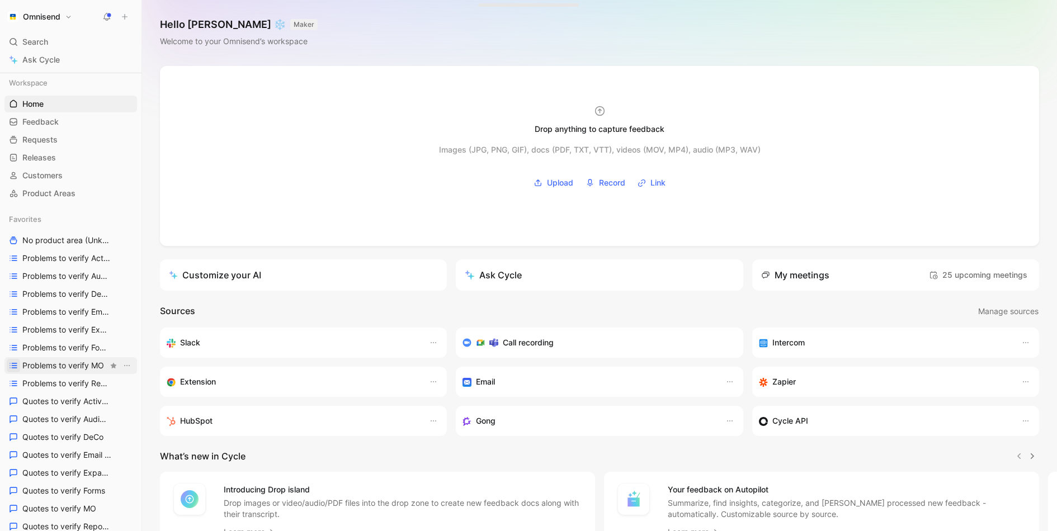
scroll to position [362, 0]
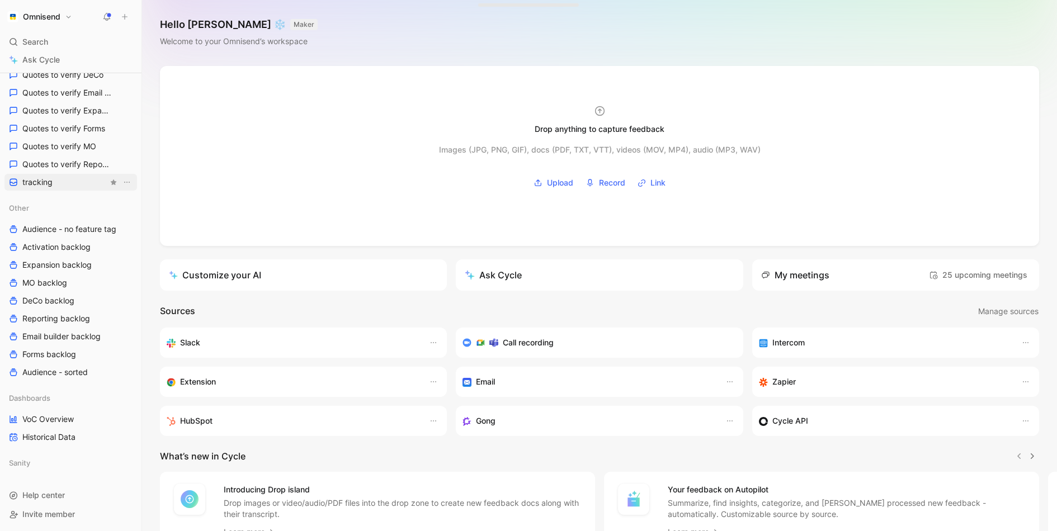
click at [77, 181] on link "tracking" at bounding box center [70, 182] width 133 height 17
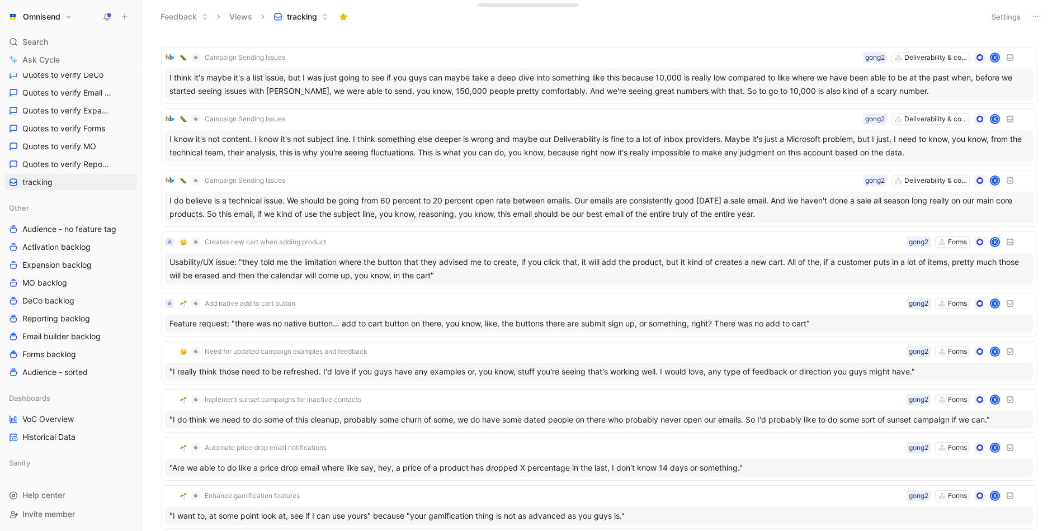
click at [1010, 18] on button "Settings" at bounding box center [1006, 17] width 39 height 16
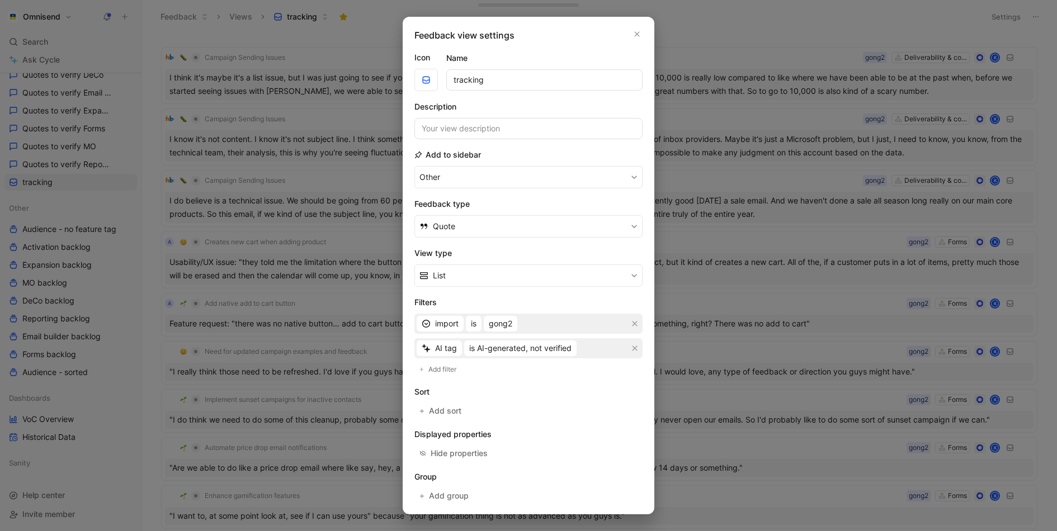
click at [881, 6] on div at bounding box center [528, 265] width 1057 height 531
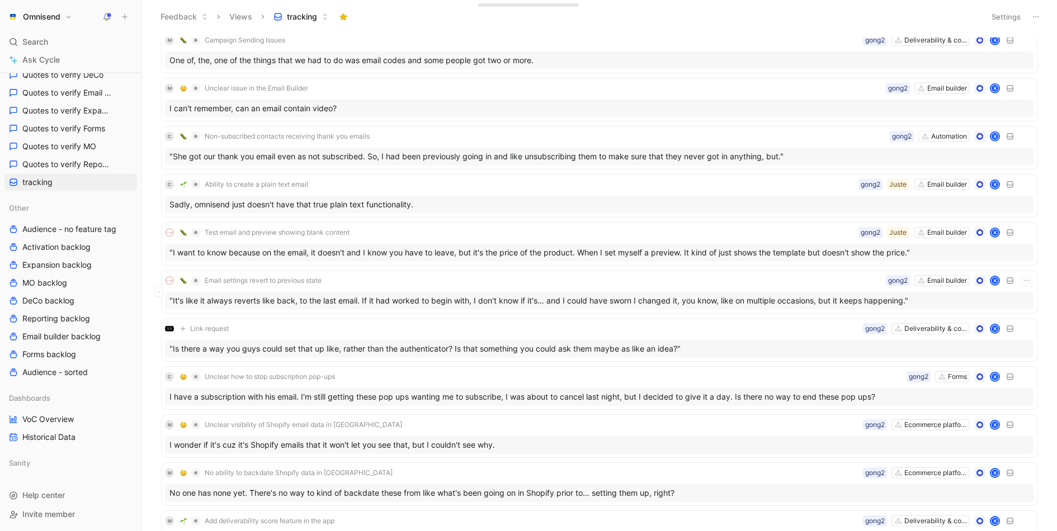
scroll to position [1486, 0]
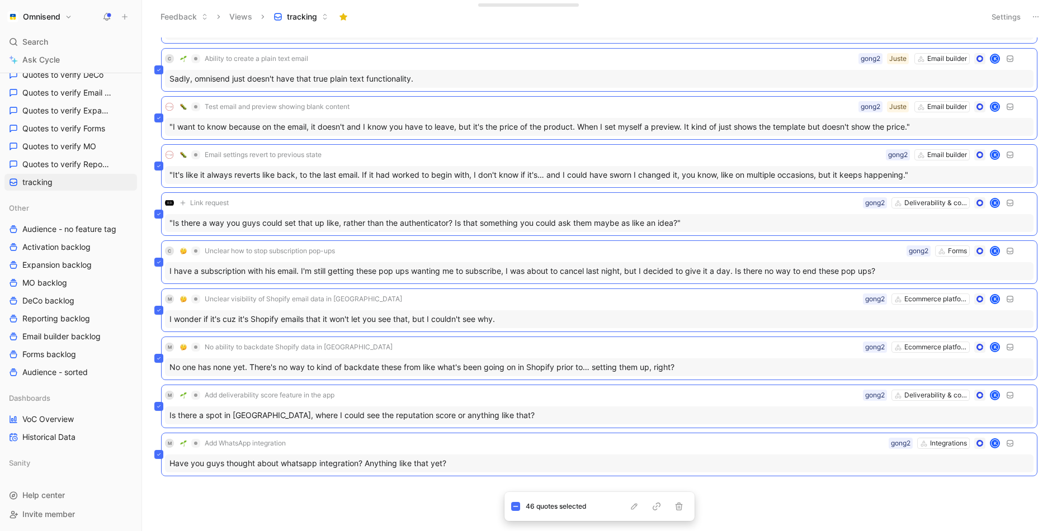
click at [438, 499] on div "Confusion with checkout process changes Ecommerce platforms gong2 K There's sti…" at bounding box center [598, 283] width 900 height 493
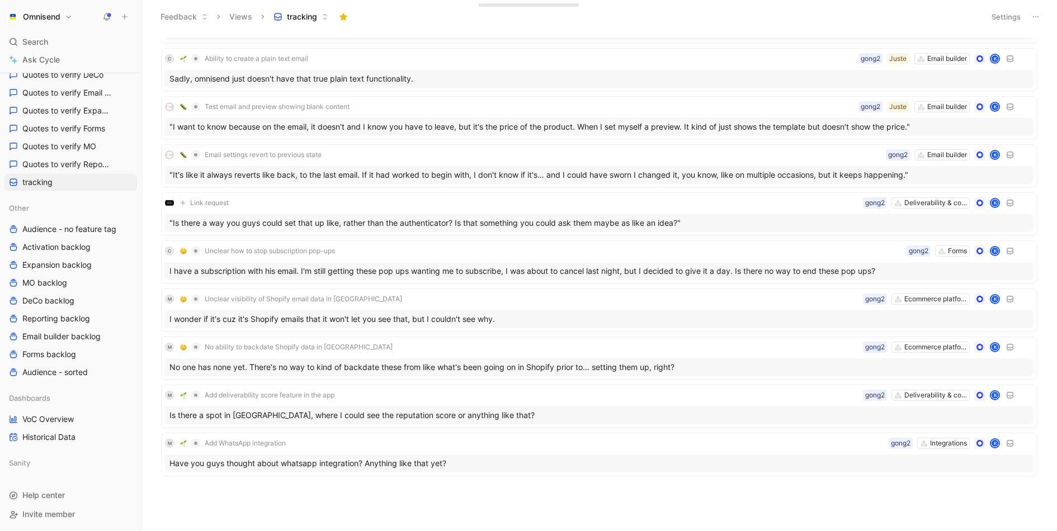
click at [1006, 26] on header "Feedback Views tracking Settings" at bounding box center [599, 17] width 915 height 34
click at [1006, 20] on button "Settings" at bounding box center [1006, 17] width 39 height 16
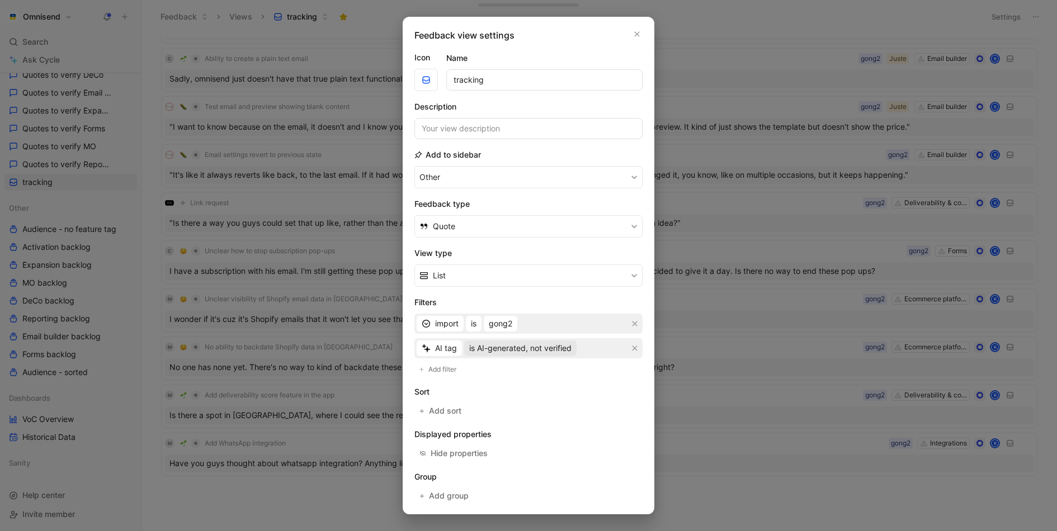
click at [532, 349] on span "is AI-generated, not verified" at bounding box center [520, 348] width 102 height 13
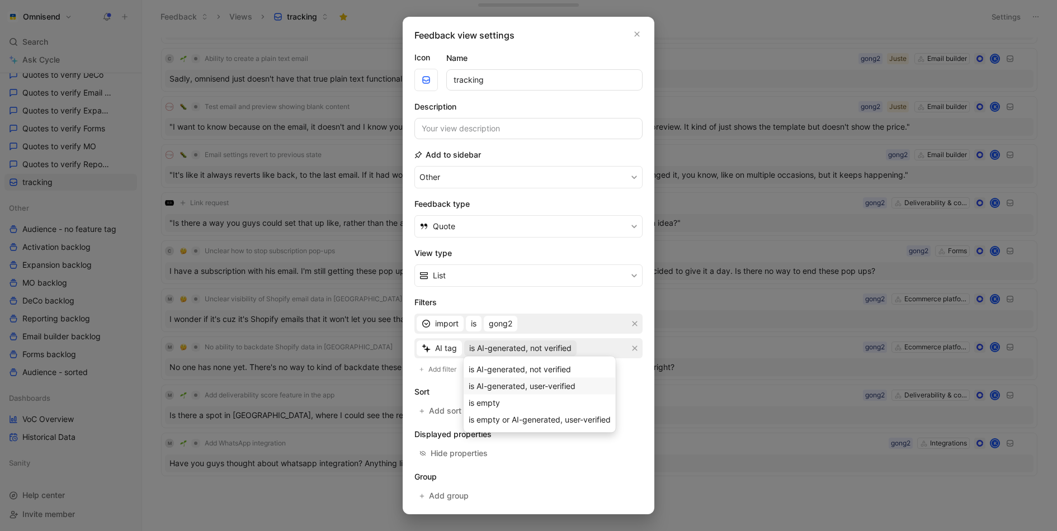
click at [556, 381] on span "is AI-generated, user-verified" at bounding box center [522, 386] width 107 height 10
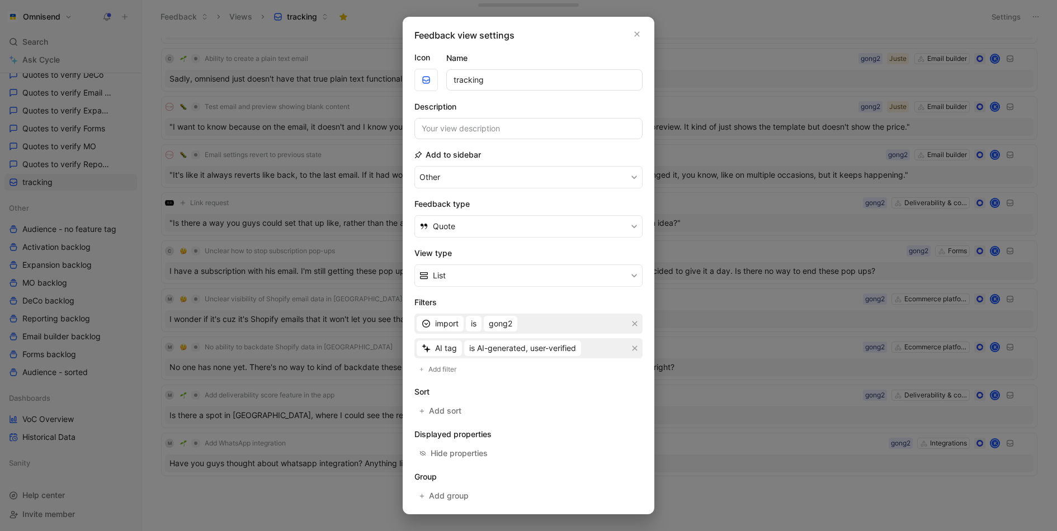
scroll to position [44, 0]
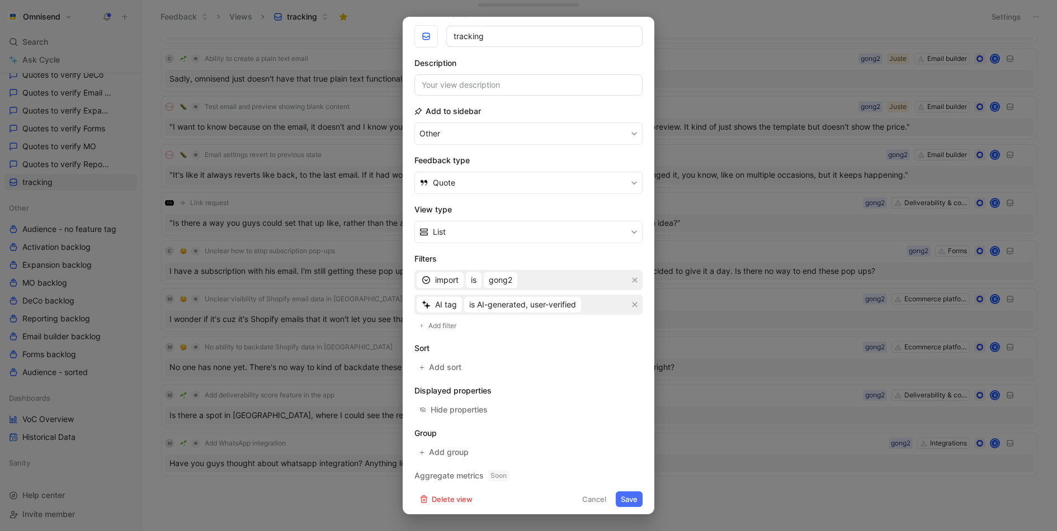
click at [629, 498] on button "Save" at bounding box center [629, 500] width 27 height 16
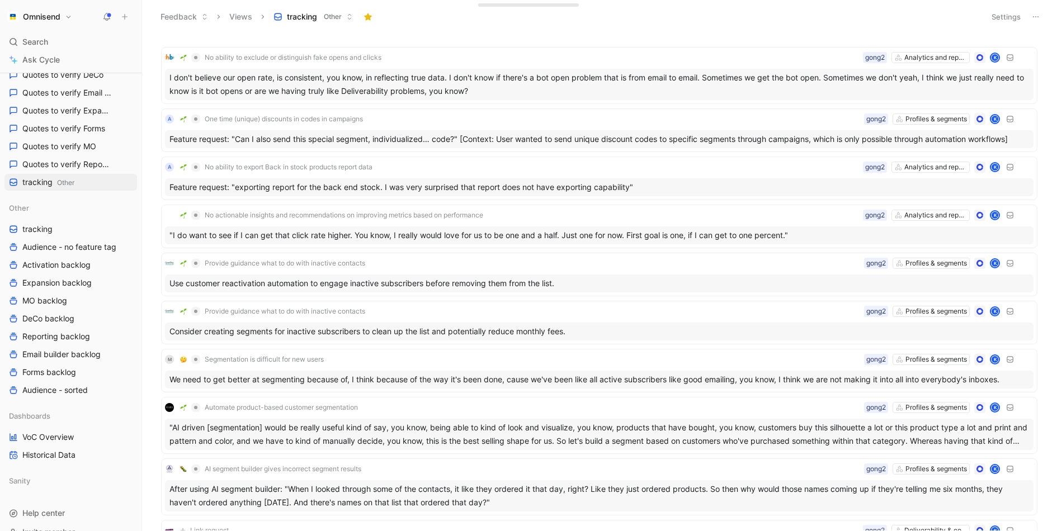
scroll to position [987, 0]
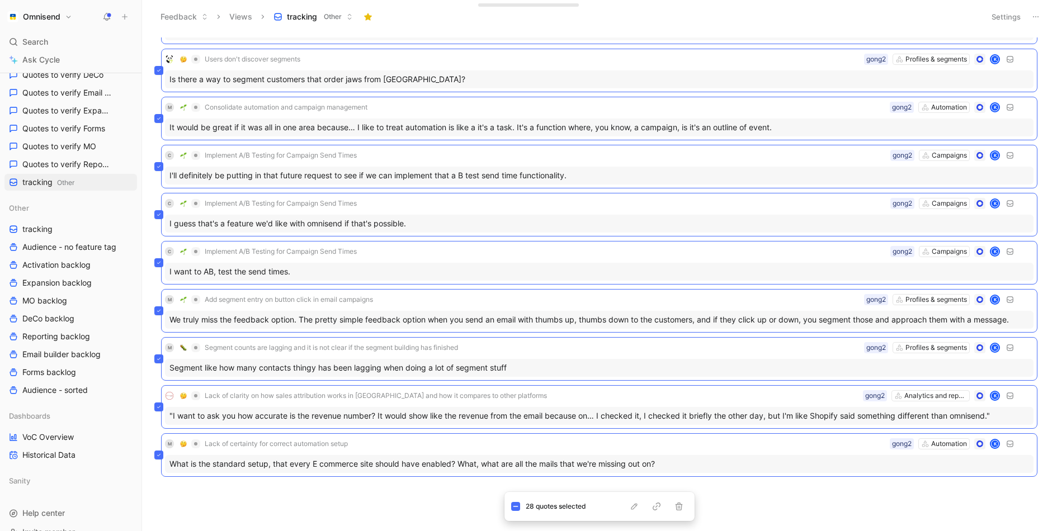
click at [995, 11] on button "Settings" at bounding box center [1006, 17] width 39 height 16
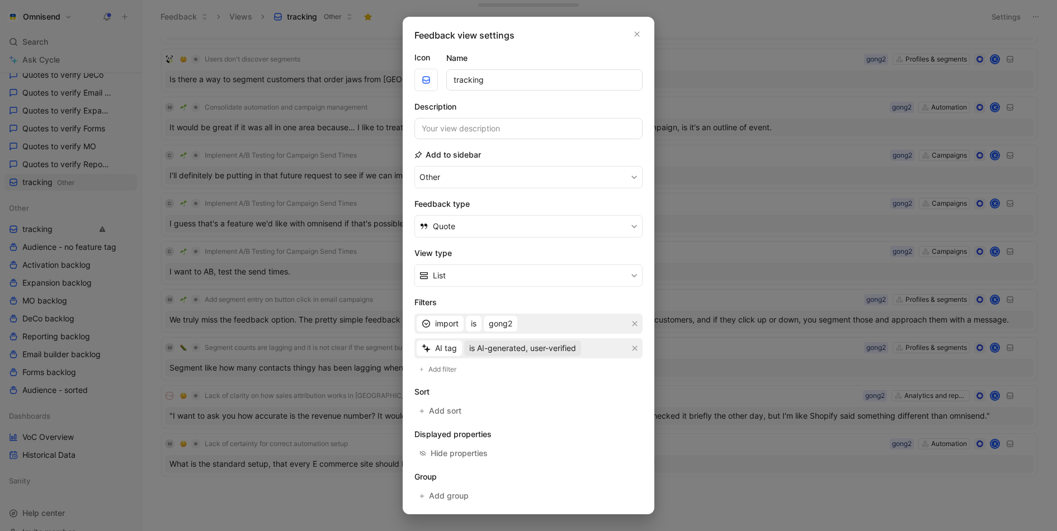
click at [525, 348] on span "is AI-generated, user-verified" at bounding box center [522, 348] width 107 height 13
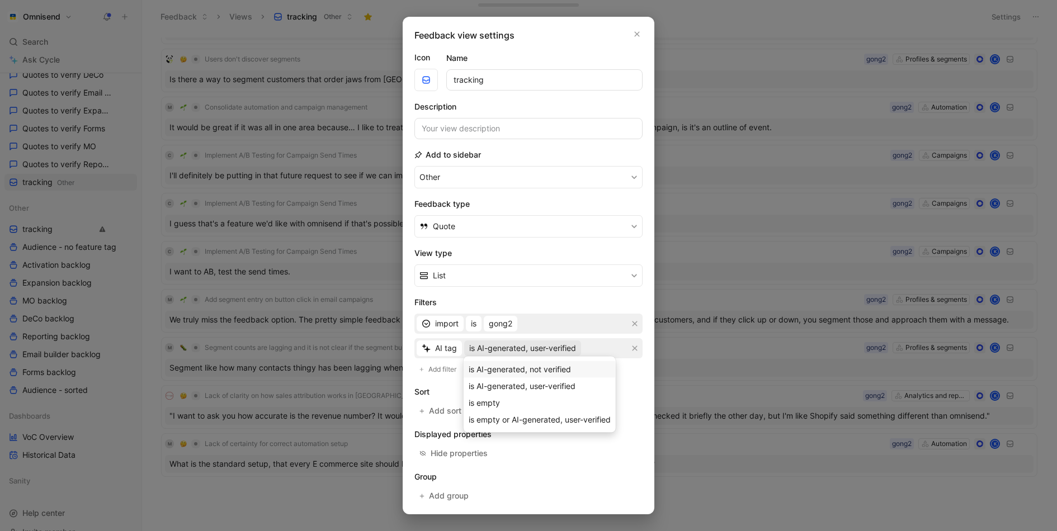
click at [539, 370] on span "is AI-generated, not verified" at bounding box center [520, 370] width 102 height 10
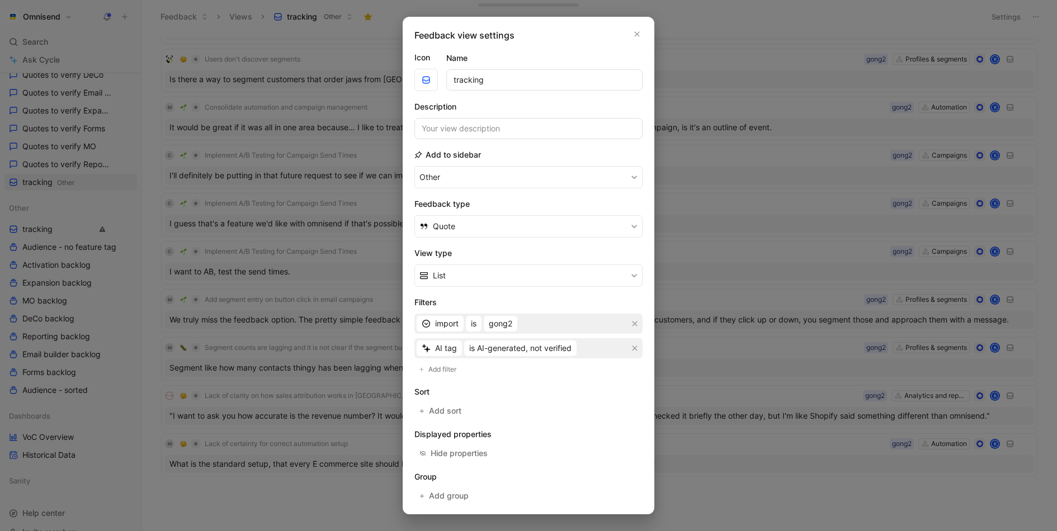
scroll to position [44, 0]
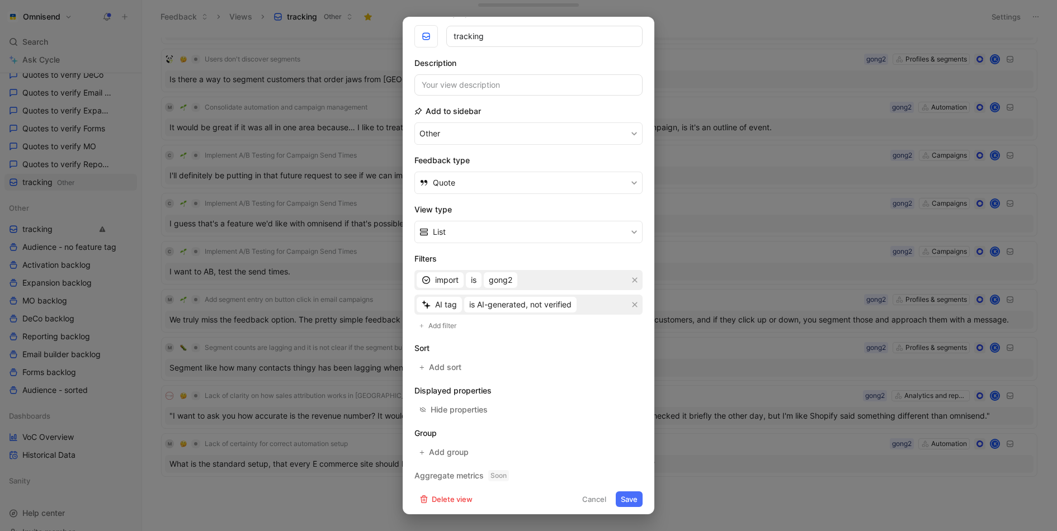
click at [627, 492] on button "Save" at bounding box center [629, 500] width 27 height 16
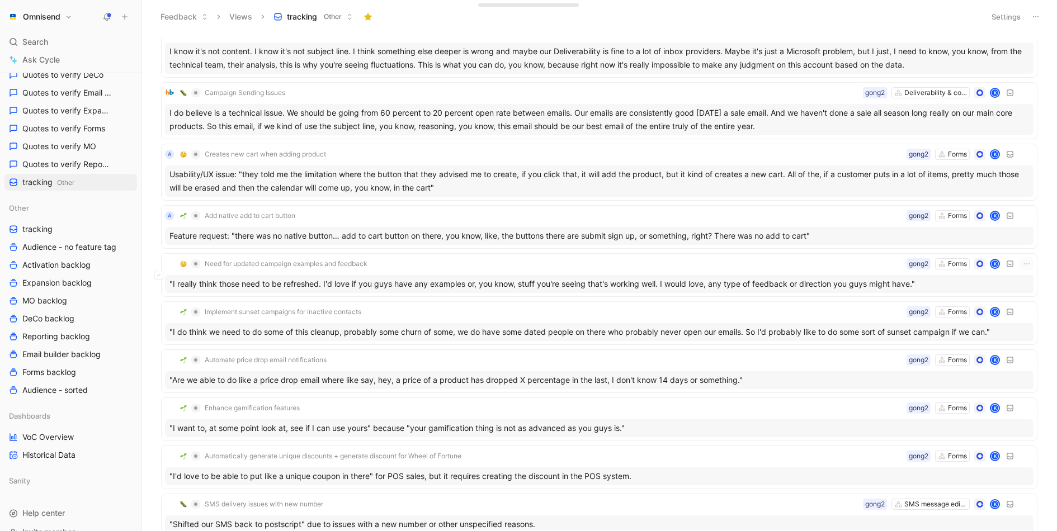
scroll to position [0, 0]
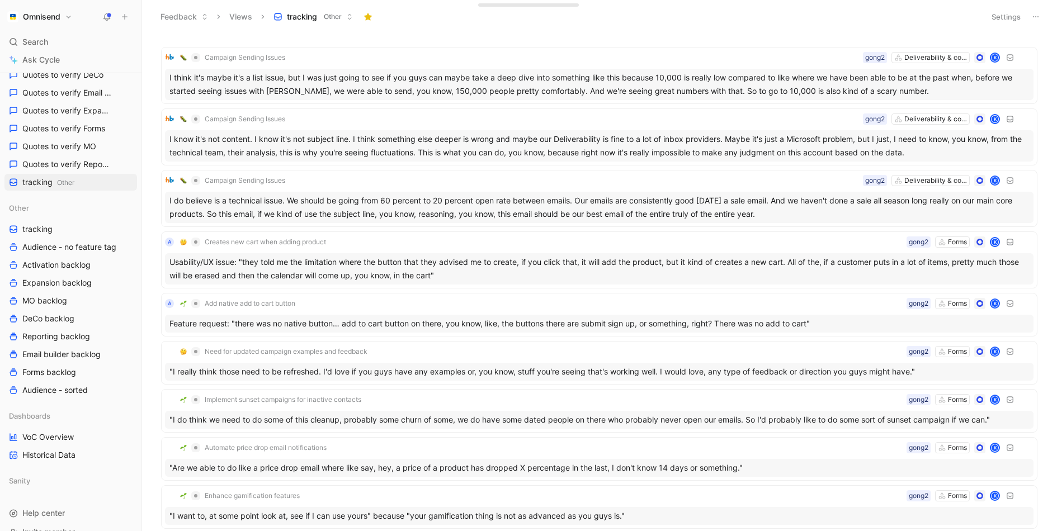
click at [998, 13] on button "Settings" at bounding box center [1006, 17] width 39 height 16
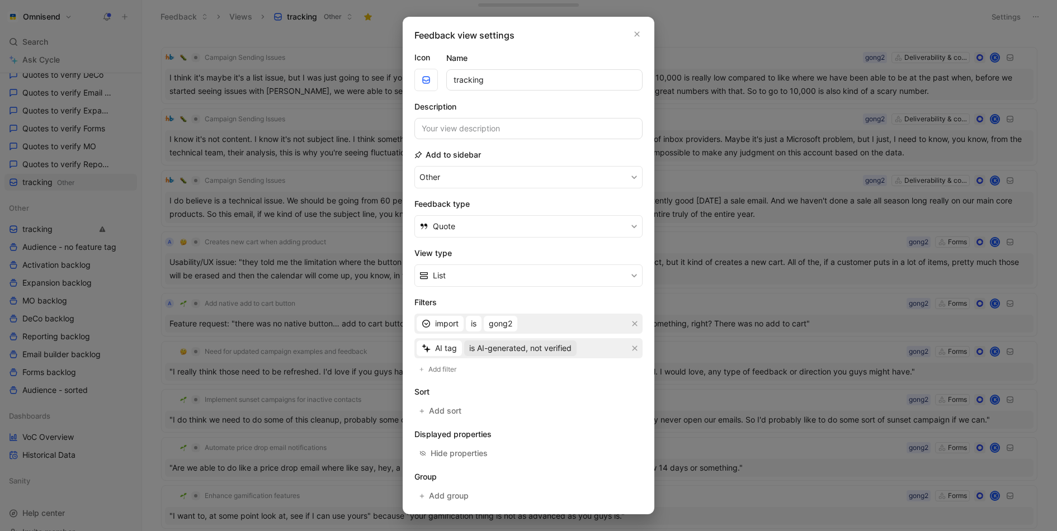
click at [533, 341] on button "is AI-generated, not verified" at bounding box center [520, 349] width 112 height 16
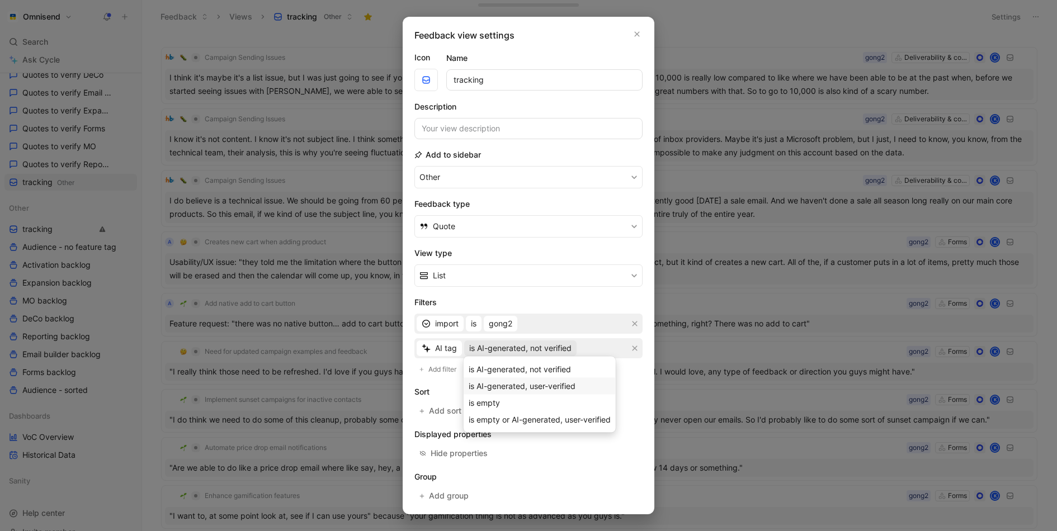
click at [536, 383] on span "is AI-generated, user-verified" at bounding box center [522, 386] width 107 height 10
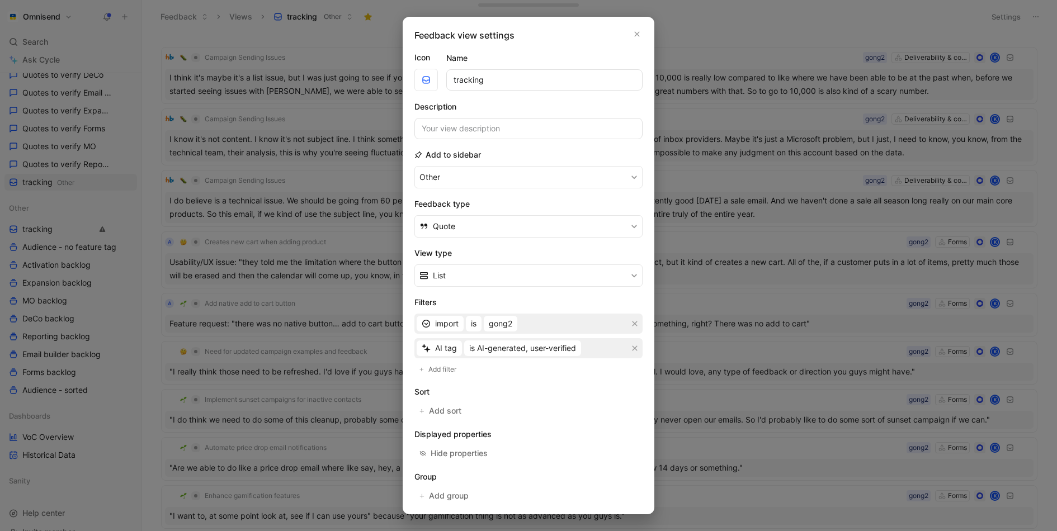
scroll to position [44, 0]
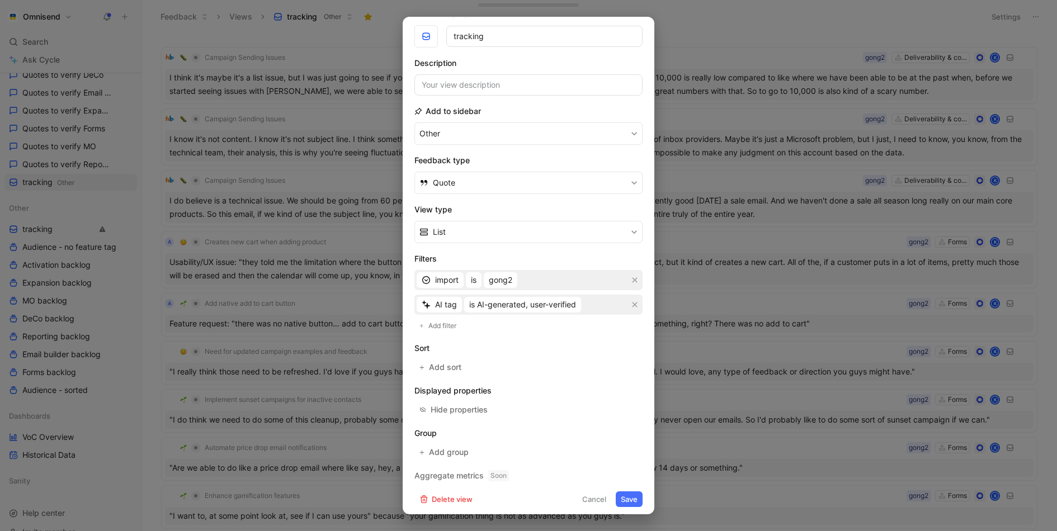
click at [634, 495] on button "Save" at bounding box center [629, 500] width 27 height 16
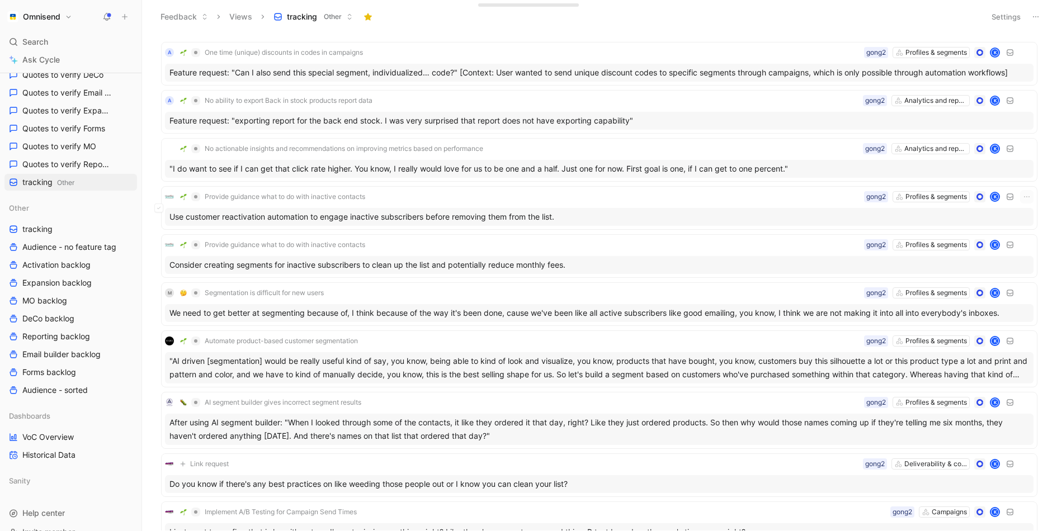
scroll to position [0, 0]
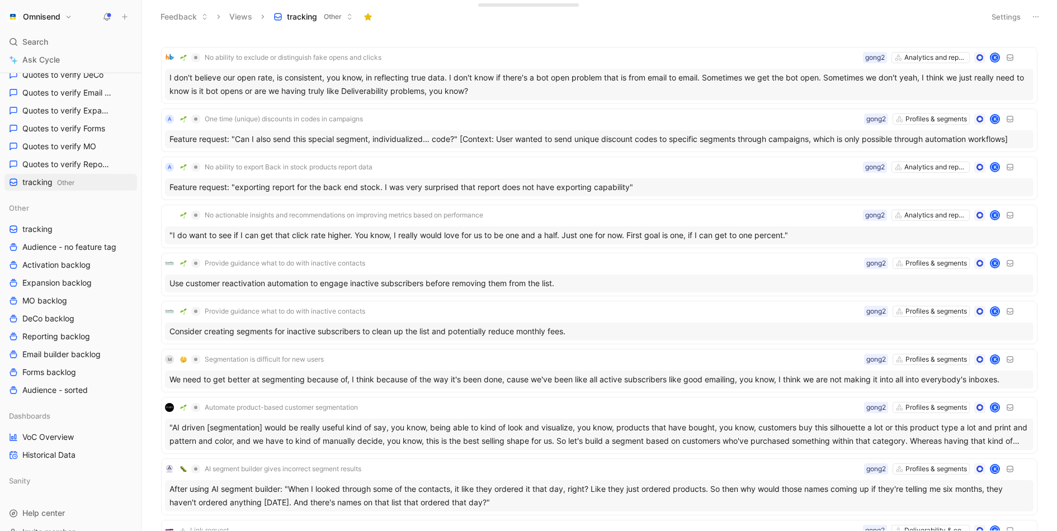
click at [1003, 21] on button "Settings" at bounding box center [1006, 17] width 39 height 16
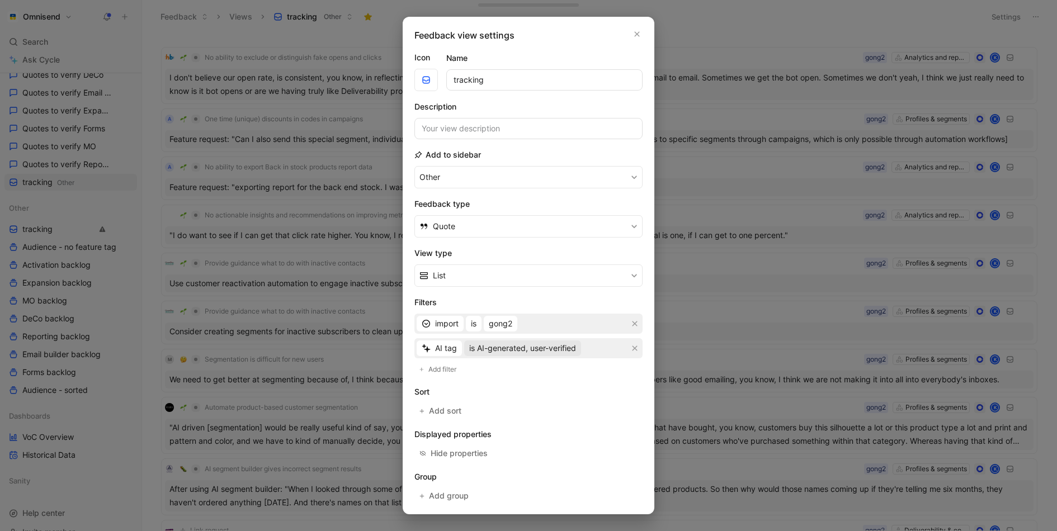
click at [550, 351] on span "is AI-generated, user-verified" at bounding box center [522, 348] width 107 height 13
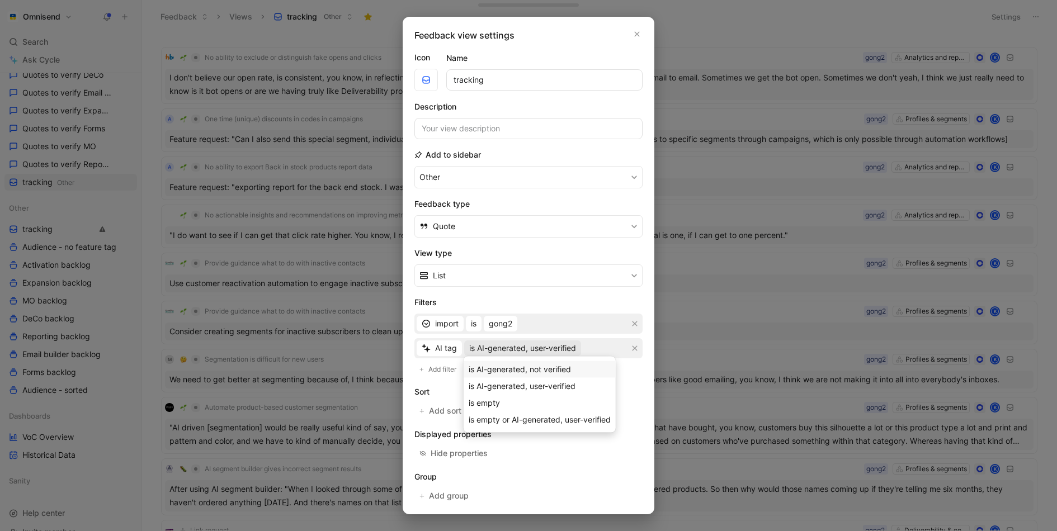
click at [537, 371] on span "is AI-generated, not verified" at bounding box center [520, 370] width 102 height 10
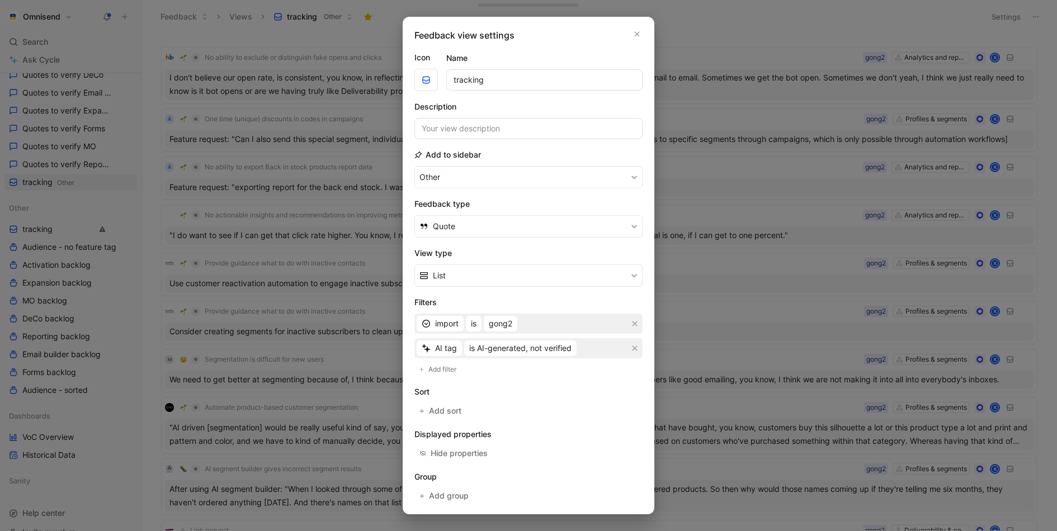
scroll to position [44, 0]
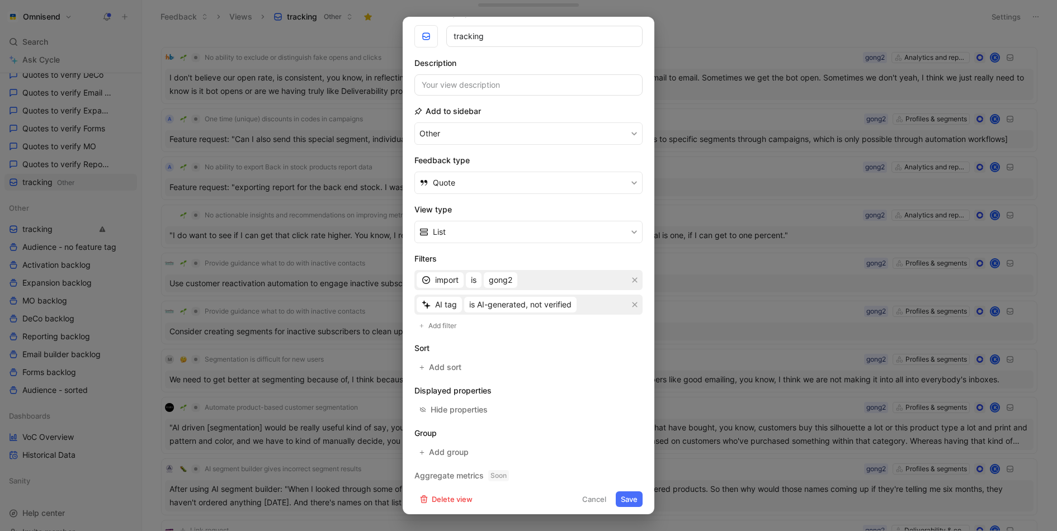
click at [625, 494] on button "Save" at bounding box center [629, 500] width 27 height 16
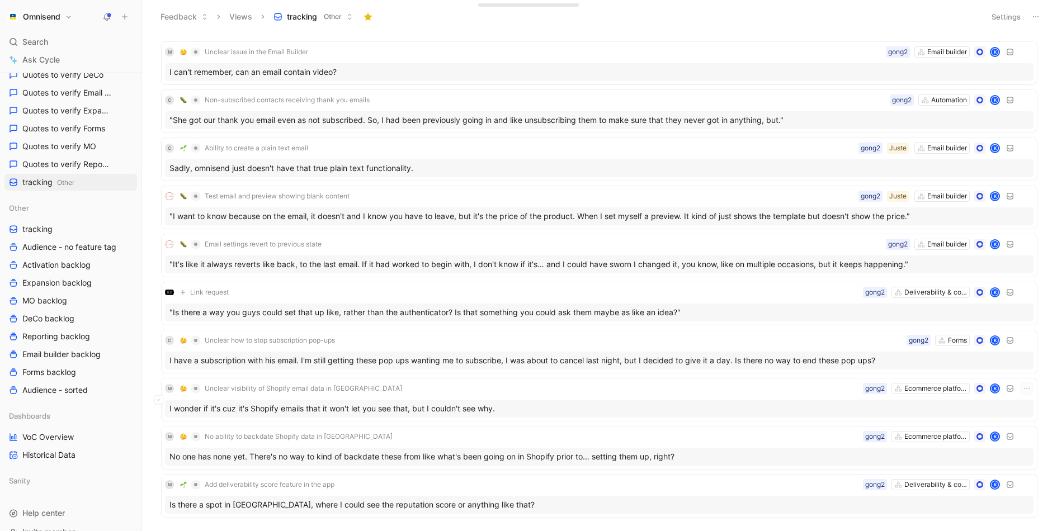
scroll to position [1439, 0]
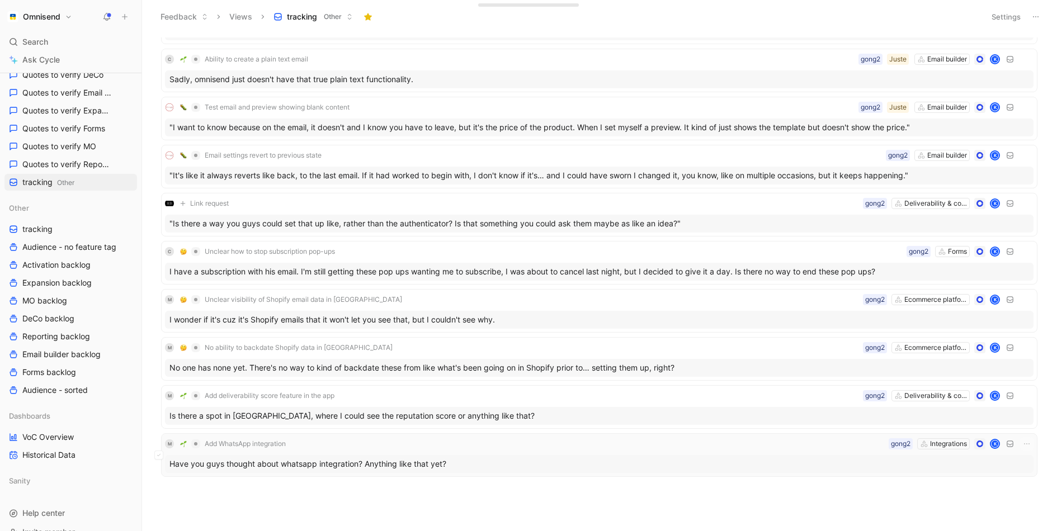
click at [633, 458] on div "Have you guys thought about whatsapp integration? Anything like that yet?" at bounding box center [599, 464] width 869 height 18
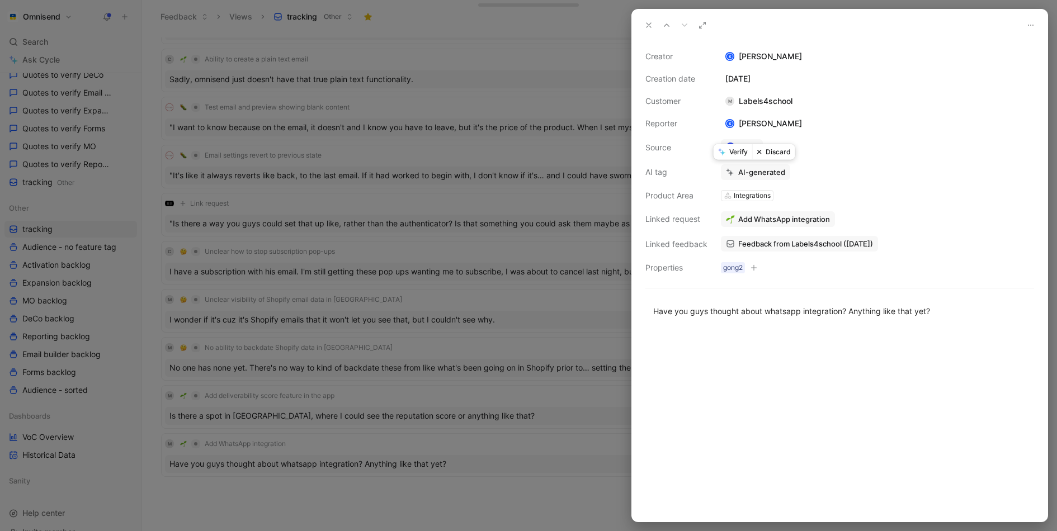
click at [734, 154] on button "Verify" at bounding box center [733, 152] width 39 height 16
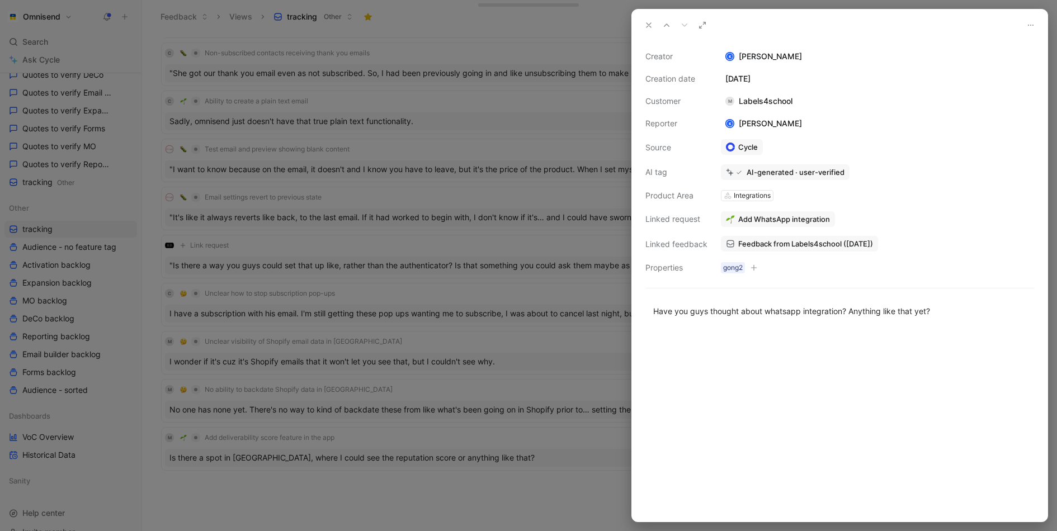
scroll to position [1415, 0]
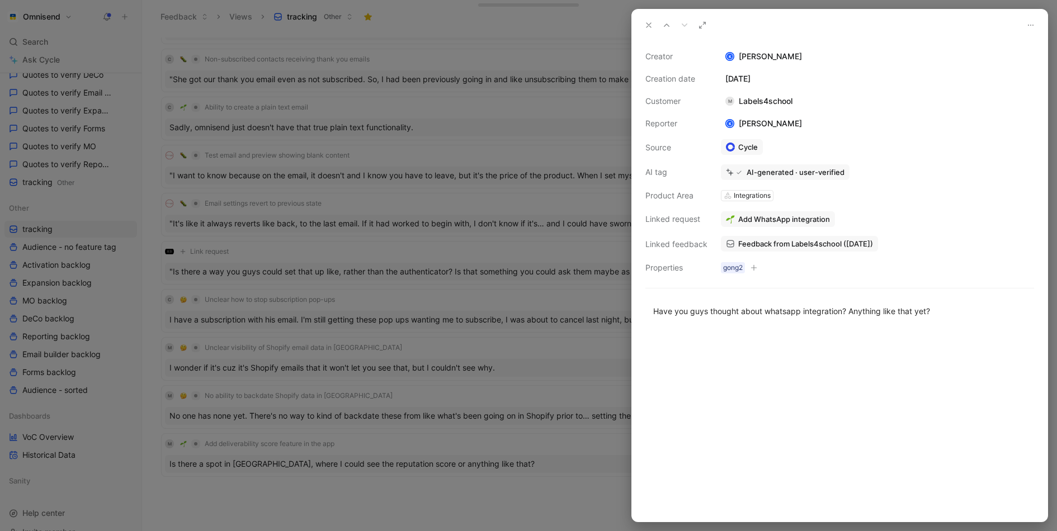
click at [413, 368] on div at bounding box center [528, 265] width 1057 height 531
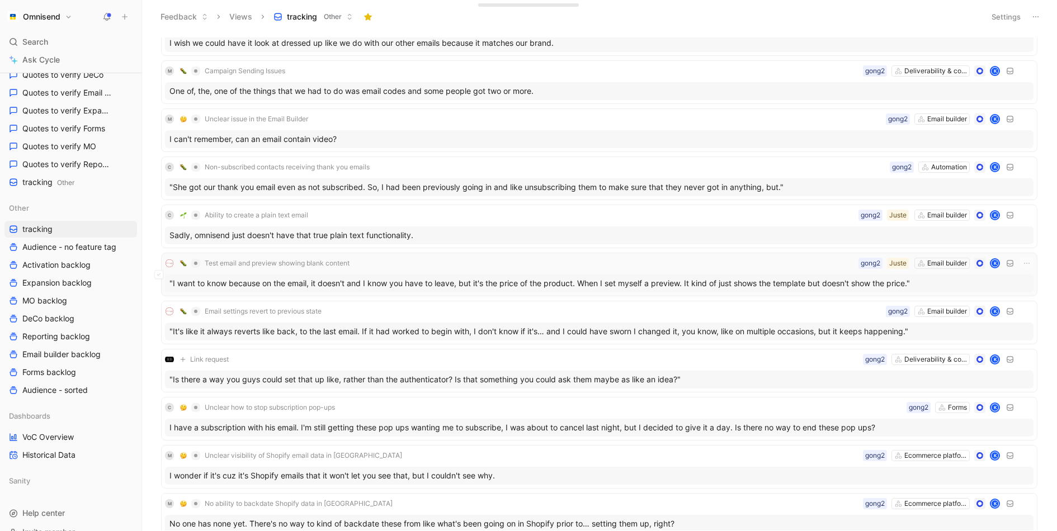
scroll to position [1359, 0]
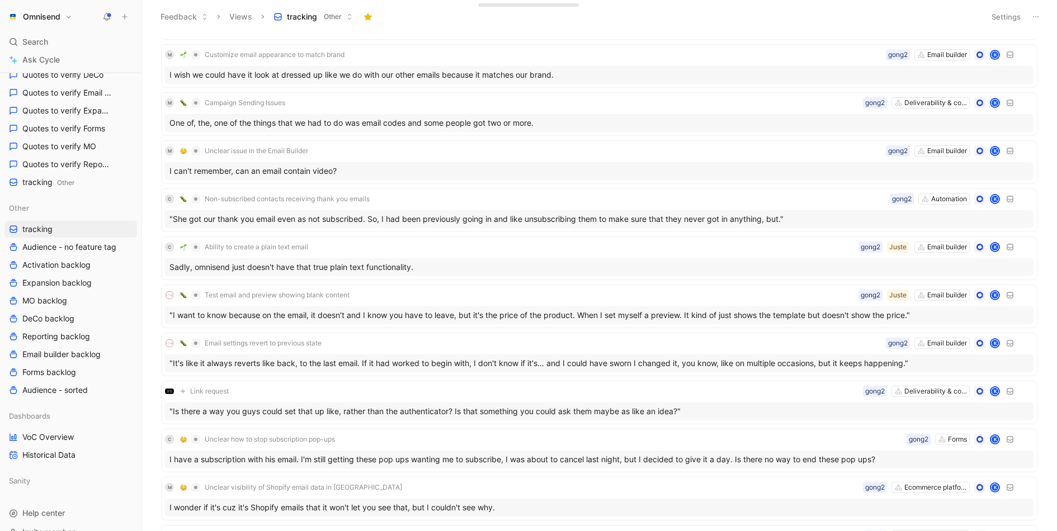
click at [586, 29] on header "Feedback Views tracking Other Settings" at bounding box center [599, 17] width 915 height 34
click at [1007, 13] on button "Settings" at bounding box center [1006, 17] width 39 height 16
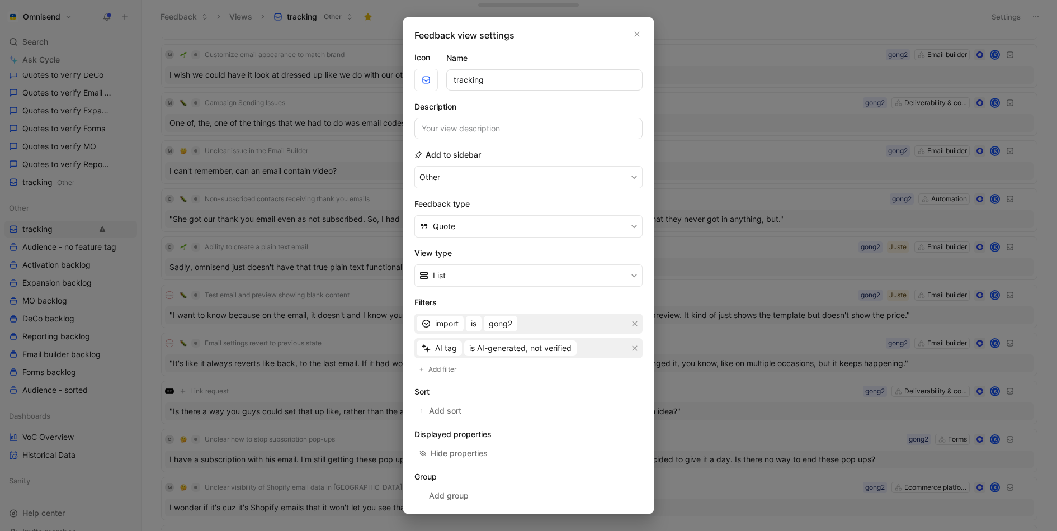
click at [767, 215] on div at bounding box center [528, 265] width 1057 height 531
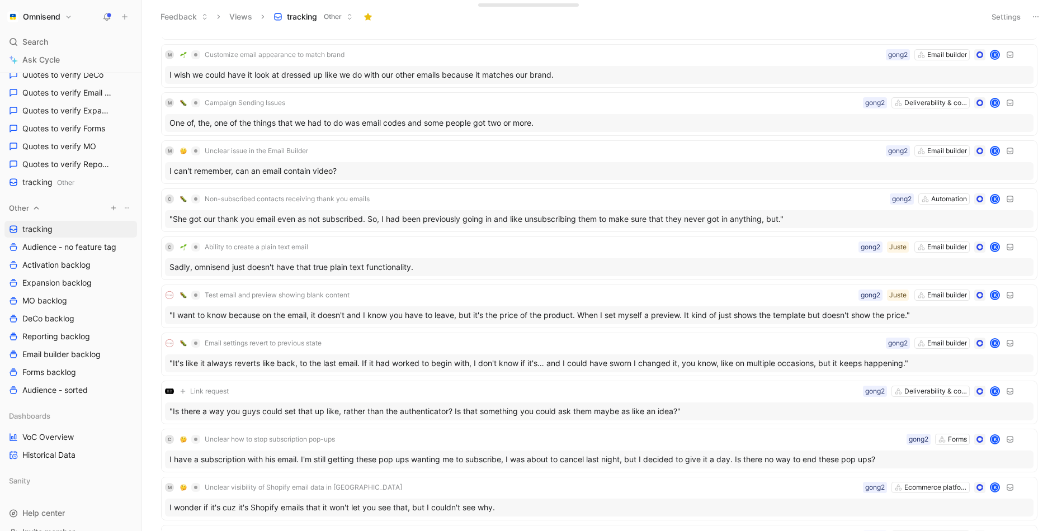
click at [115, 210] on icon "button" at bounding box center [113, 208] width 7 height 7
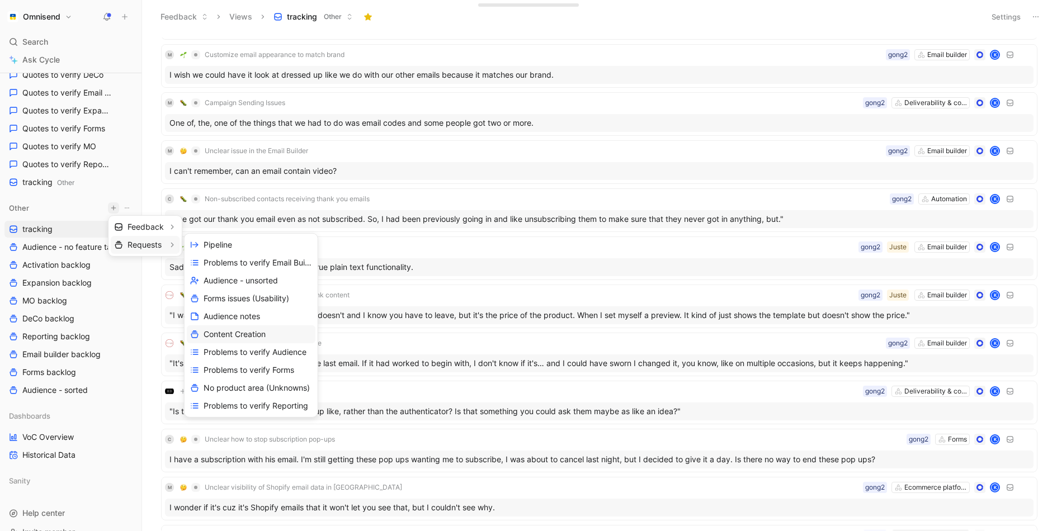
scroll to position [89, 0]
click at [240, 405] on span "Create view" at bounding box center [226, 405] width 44 height 11
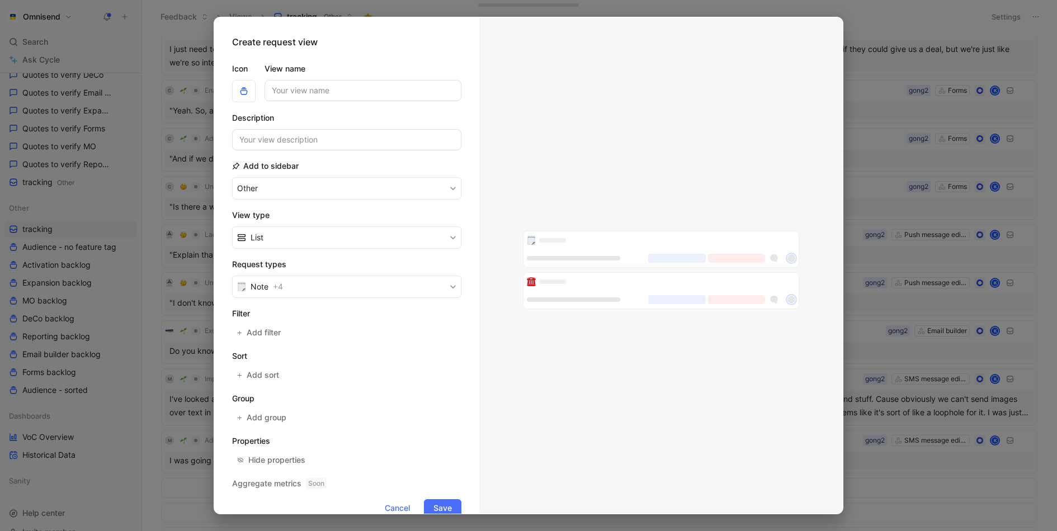
scroll to position [1359, 0]
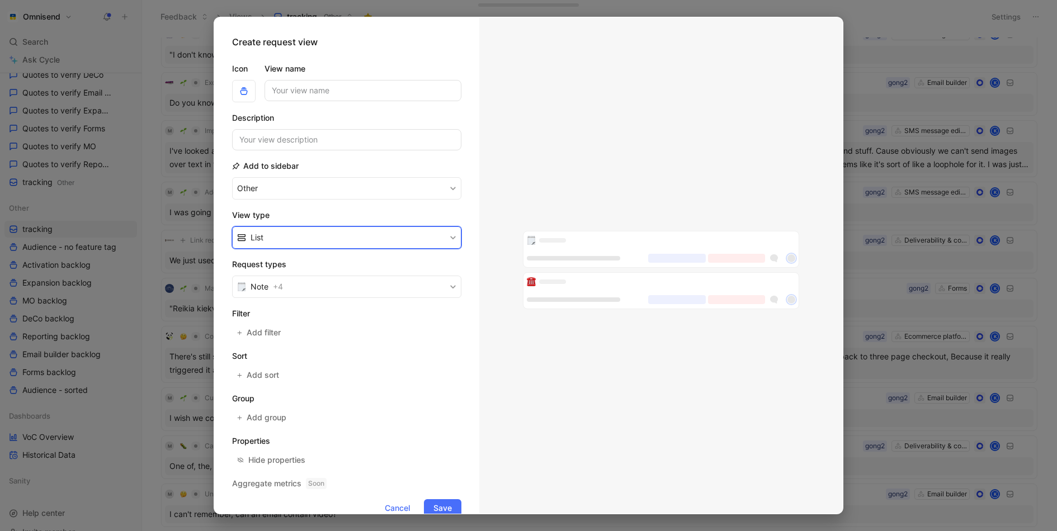
click at [346, 238] on button "List" at bounding box center [346, 238] width 229 height 22
click at [263, 336] on span "Add filter" at bounding box center [264, 332] width 35 height 13
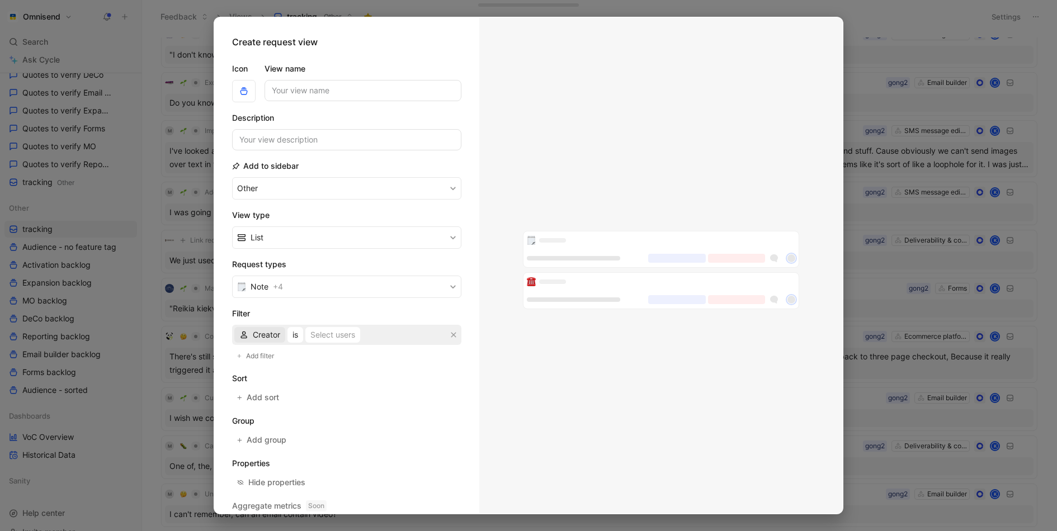
click at [268, 334] on span "Creator" at bounding box center [266, 334] width 27 height 13
click at [277, 329] on span "Creator" at bounding box center [266, 334] width 27 height 13
click at [273, 442] on span "Add group" at bounding box center [267, 439] width 41 height 13
click at [260, 329] on span "Creator" at bounding box center [266, 334] width 27 height 13
click at [845, 20] on div at bounding box center [528, 265] width 1057 height 531
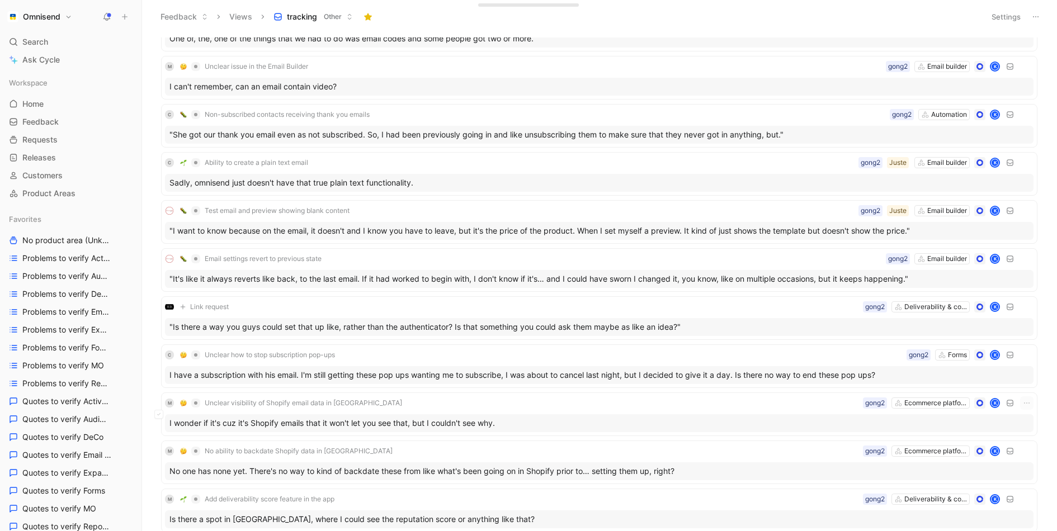
scroll to position [1837, 0]
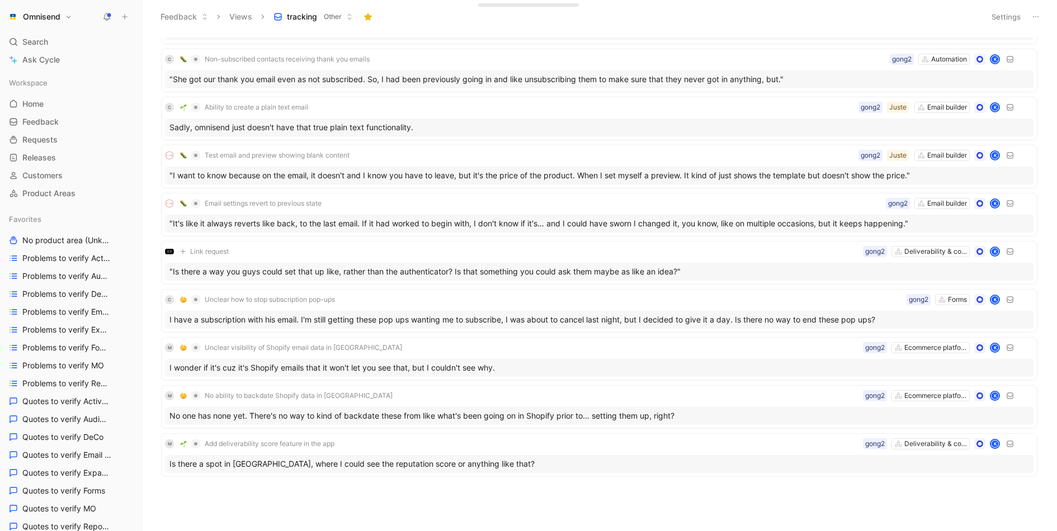
click at [43, 17] on h1 "Omnisend" at bounding box center [41, 17] width 37 height 10
click at [93, 116] on div "Workspace settings G then S" at bounding box center [76, 115] width 138 height 18
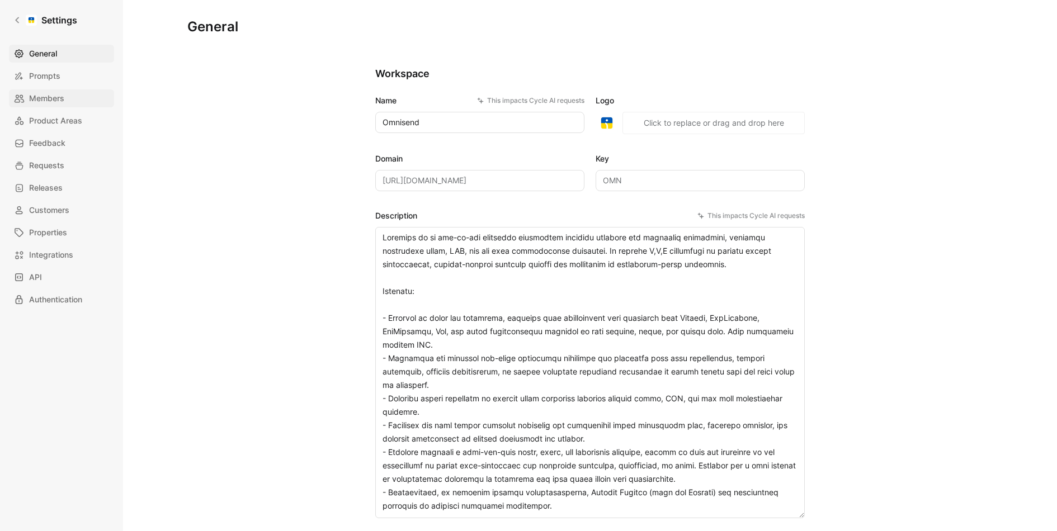
click at [64, 103] on link "Members" at bounding box center [61, 98] width 105 height 18
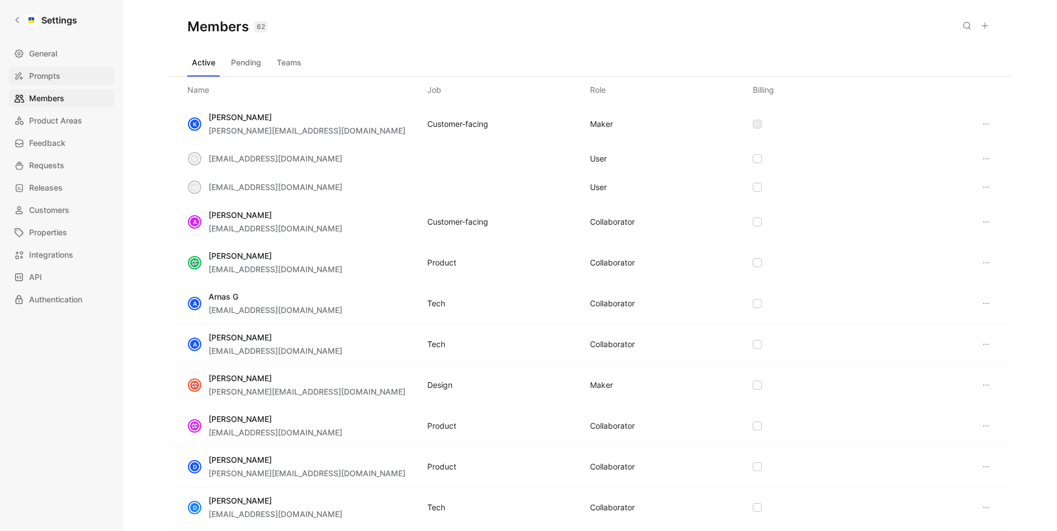
click at [62, 76] on link "Prompts" at bounding box center [61, 76] width 105 height 18
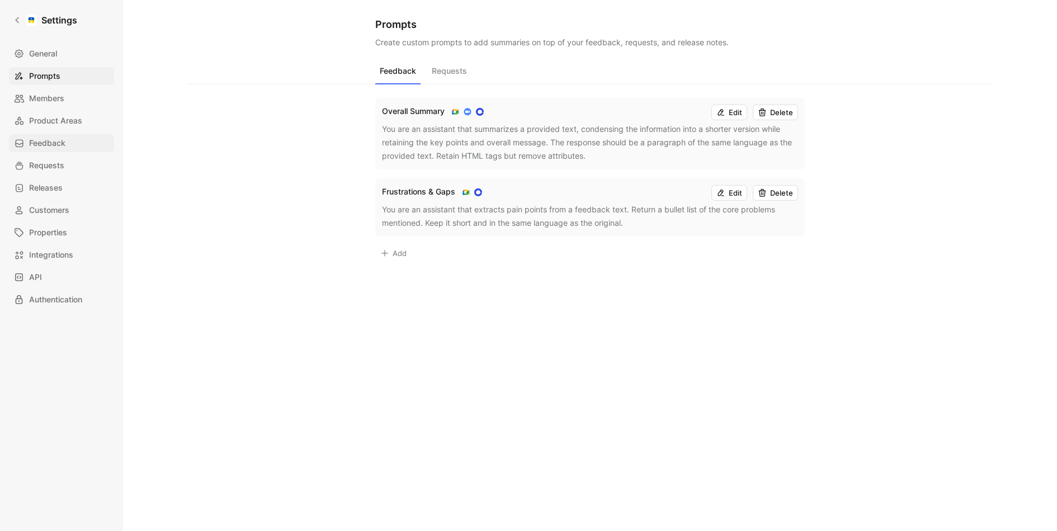
click at [61, 148] on span "Feedback" at bounding box center [47, 142] width 36 height 13
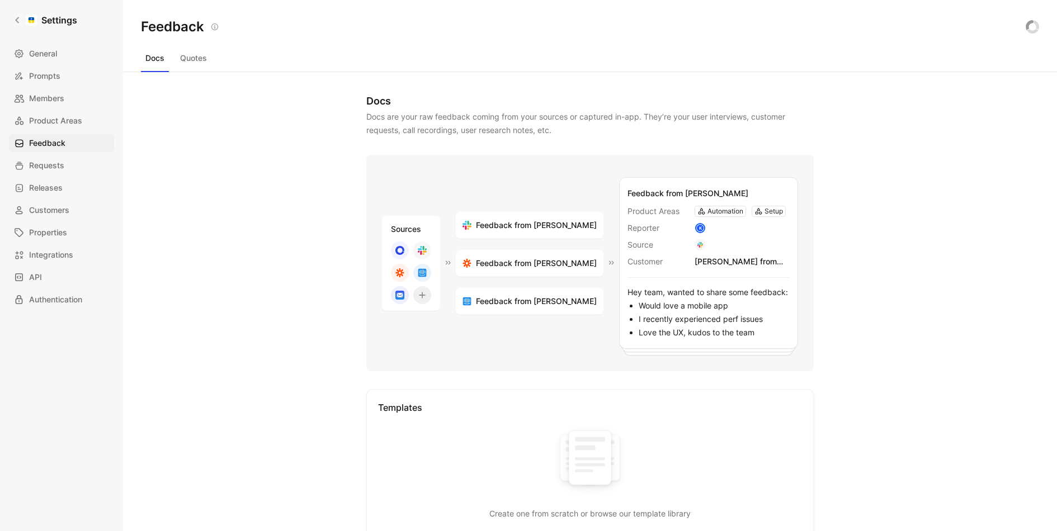
click at [56, 176] on div "General Prompts Members Product Areas Feedback Requests Releases Customers Prop…" at bounding box center [65, 177] width 113 height 264
click at [56, 172] on span "Requests" at bounding box center [46, 165] width 35 height 13
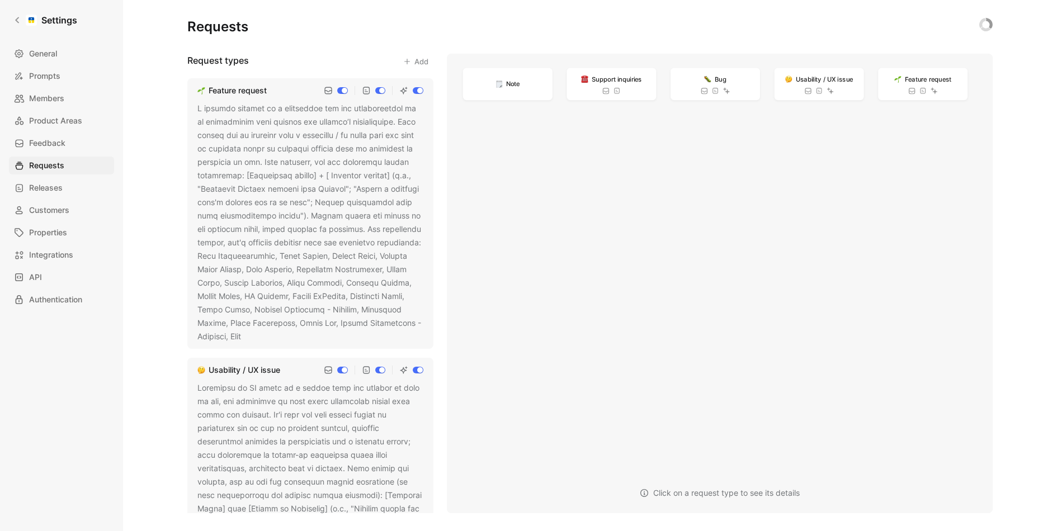
click at [305, 196] on div at bounding box center [310, 223] width 226 height 242
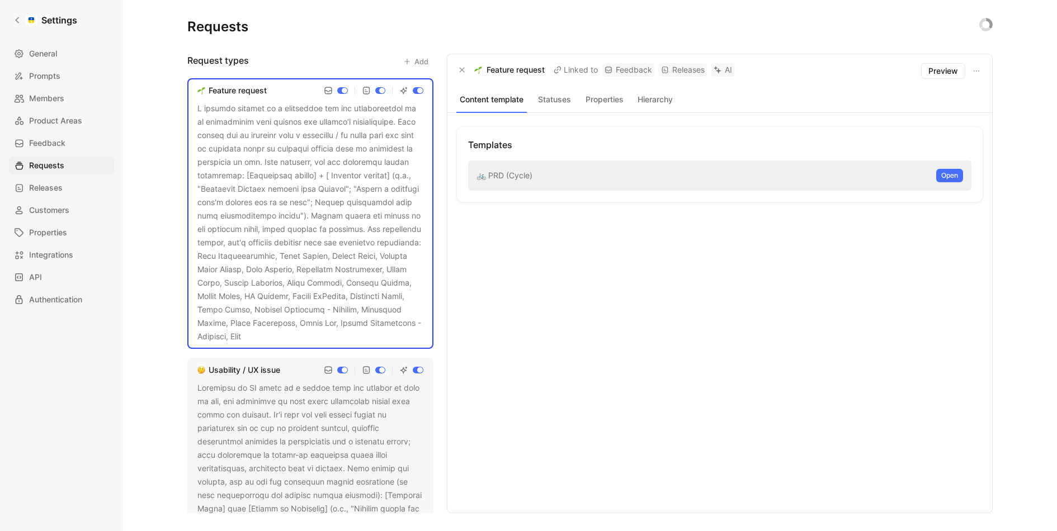
click at [371, 251] on div at bounding box center [310, 223] width 226 height 242
click at [379, 221] on div at bounding box center [310, 223] width 226 height 242
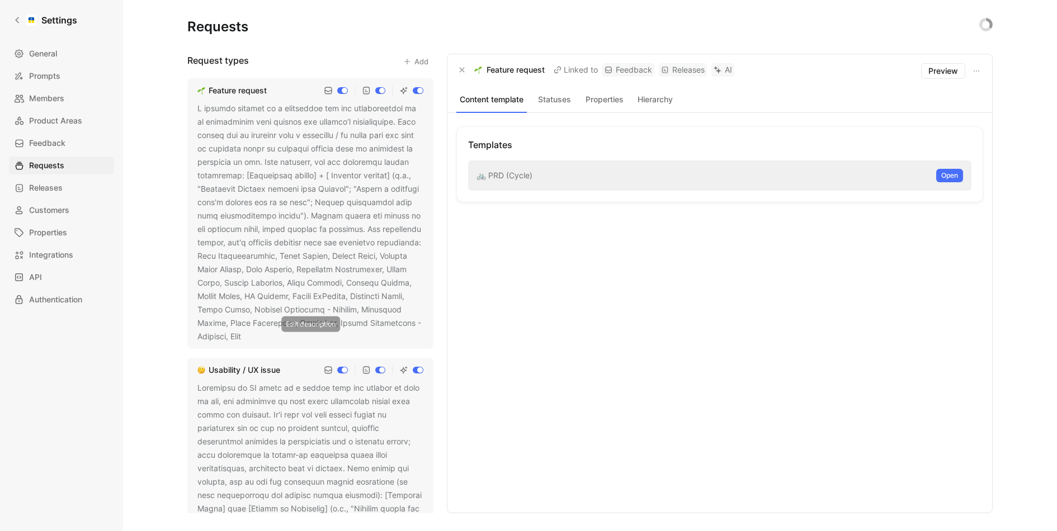
click at [254, 332] on button at bounding box center [248, 337] width 11 height 11
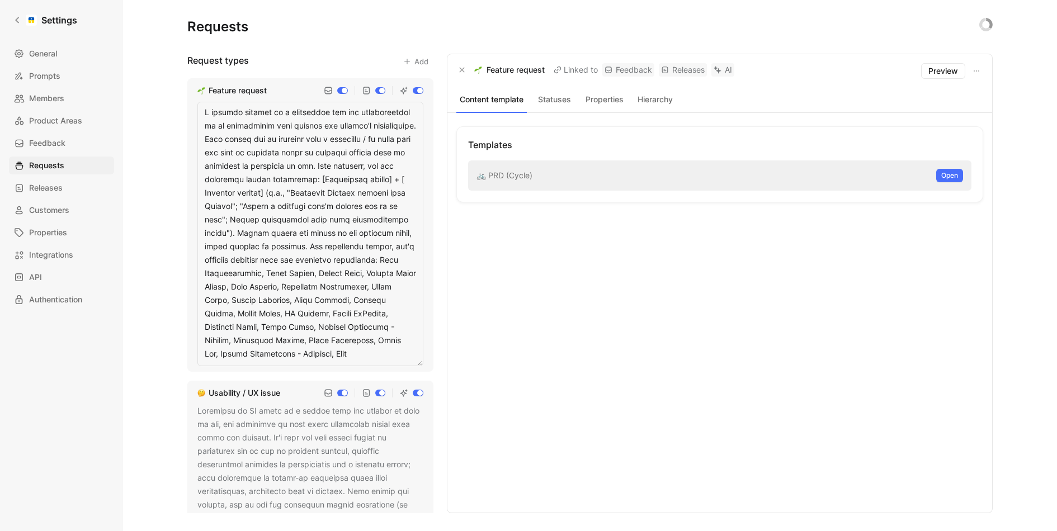
drag, startPoint x: 321, startPoint y: 247, endPoint x: 302, endPoint y: 247, distance: 18.5
click at [302, 247] on textarea at bounding box center [310, 234] width 226 height 265
type textarea "L ipsumdo sitamet co a elitseddoe tem inc utlaboreetdol ma al enimadminim veni …"
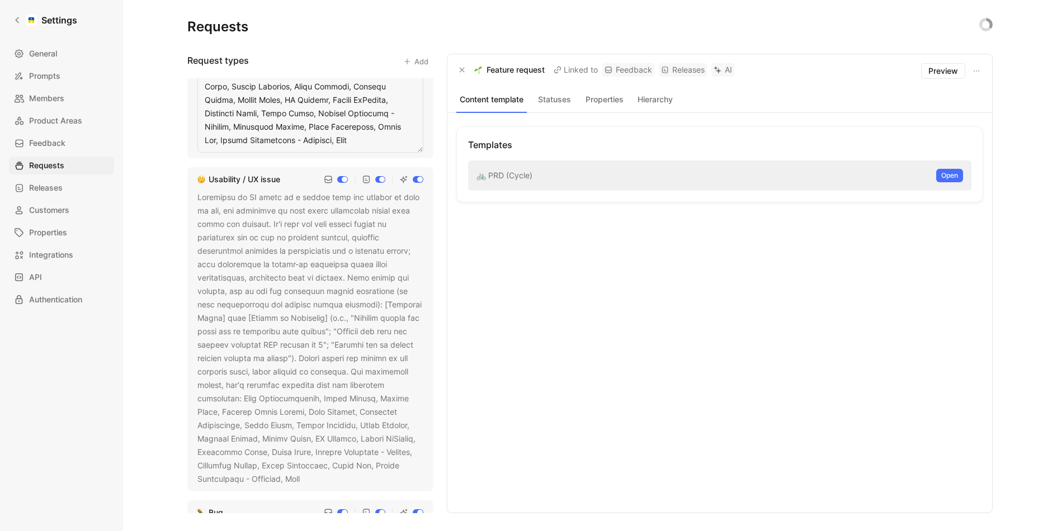
scroll to position [250, 0]
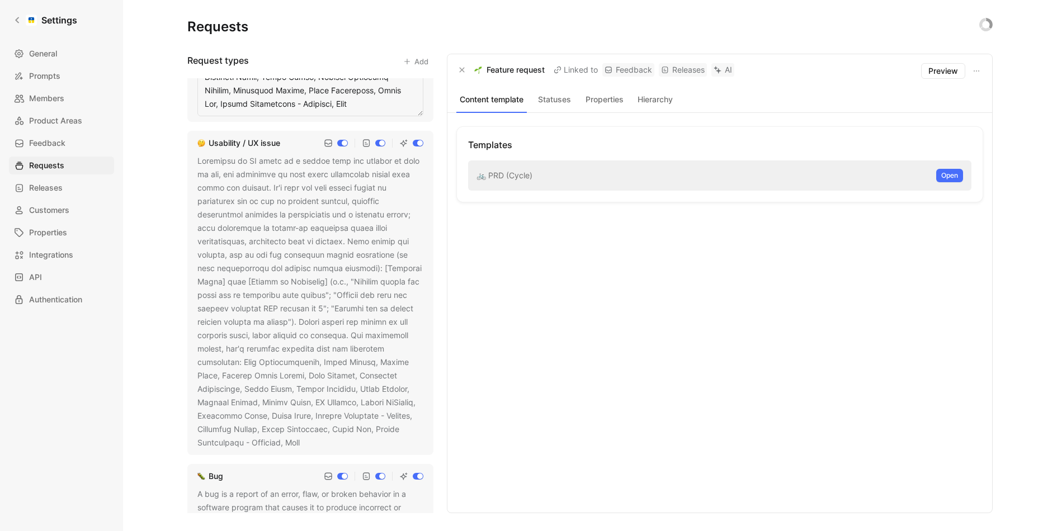
click at [335, 298] on div at bounding box center [310, 301] width 226 height 295
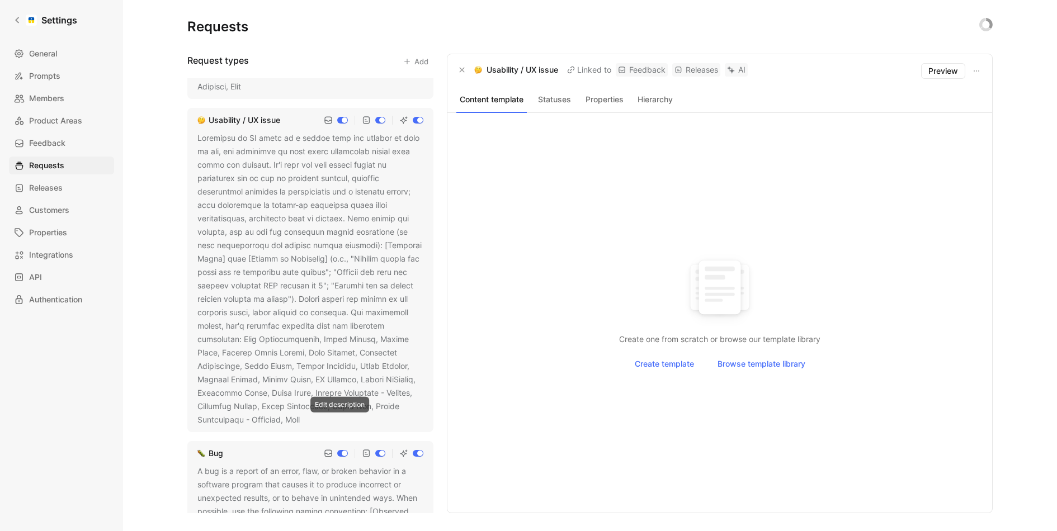
click at [311, 417] on icon at bounding box center [307, 420] width 7 height 7
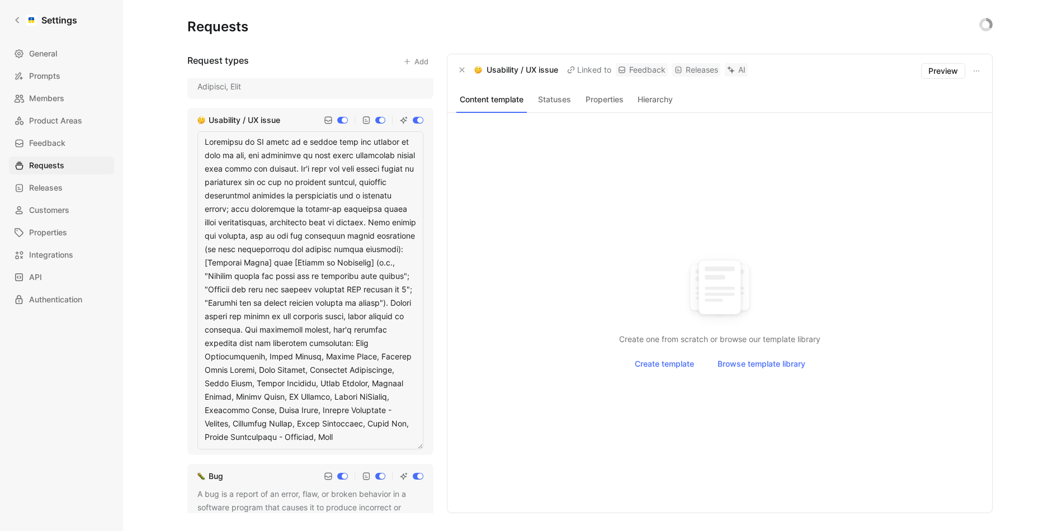
drag, startPoint x: 217, startPoint y: 328, endPoint x: 205, endPoint y: 328, distance: 12.3
click at [205, 328] on textarea at bounding box center [310, 290] width 226 height 318
type textarea "Loremipsu do SI ametc ad e seddoe temp inc utlabor et dolo ma ali, eni adminimv…"
click at [357, 329] on textarea at bounding box center [310, 290] width 226 height 318
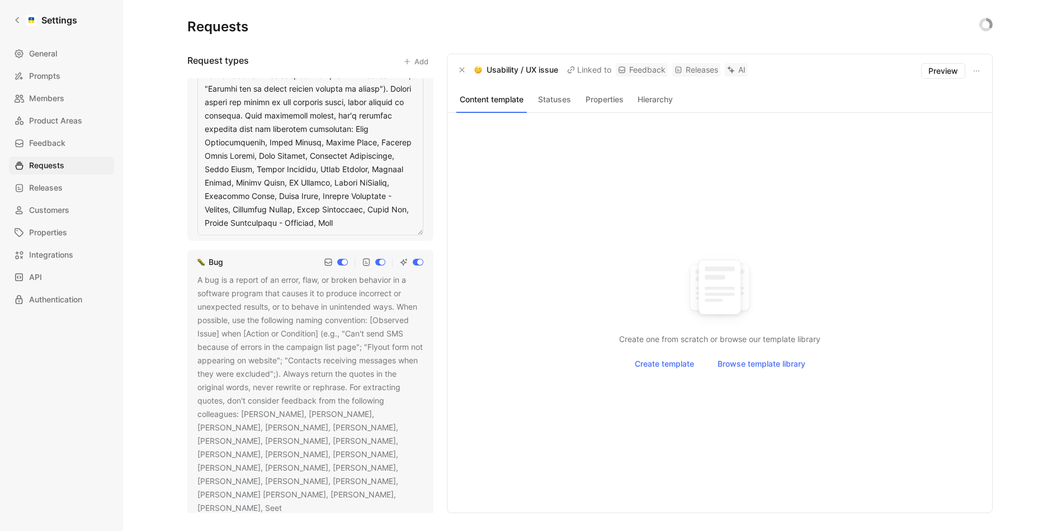
scroll to position [608, 0]
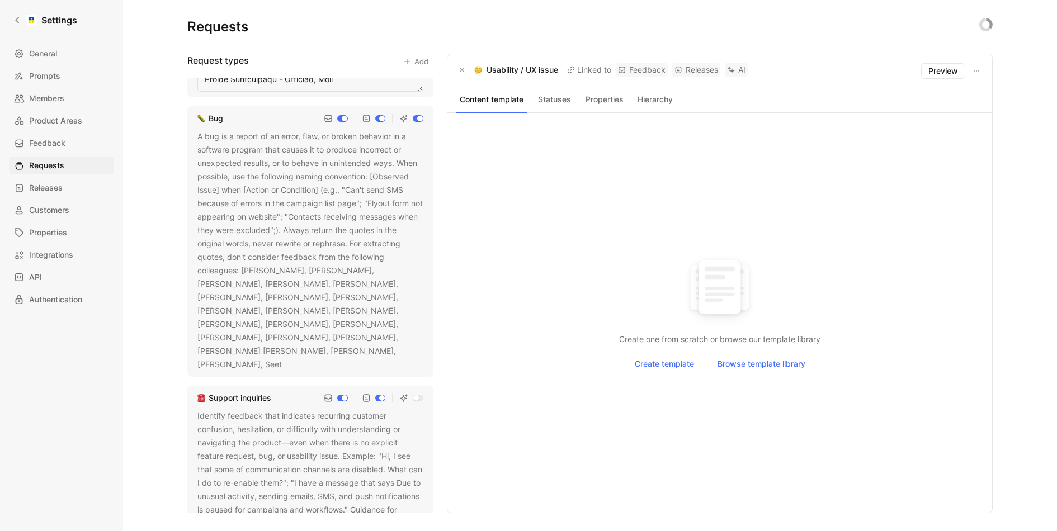
click at [343, 361] on div "Feature request Usability / UX issue Bug A bug is a report of an error, flaw, o…" at bounding box center [310, 295] width 246 height 435
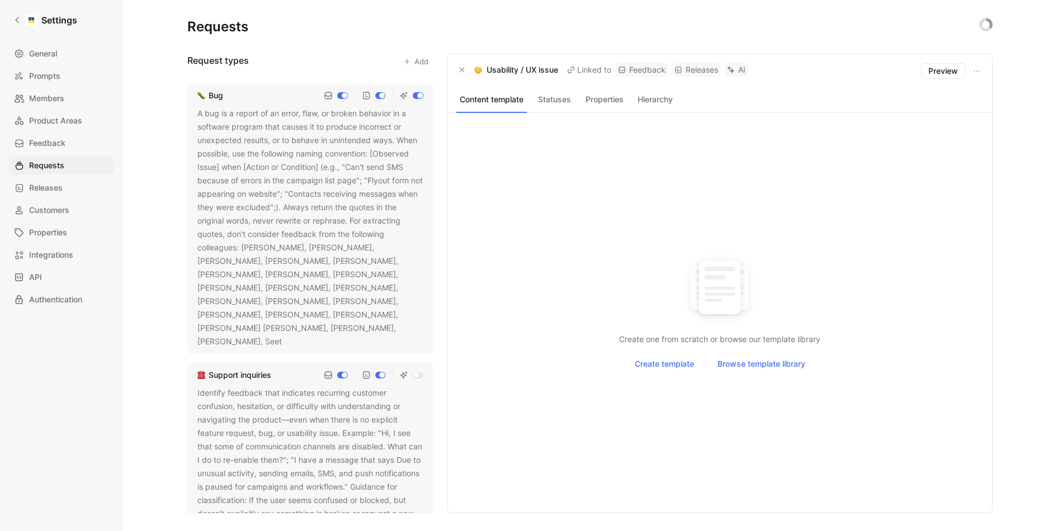
click at [356, 295] on div "A bug is a report of an error, flaw, or broken behavior in a software program t…" at bounding box center [310, 228] width 226 height 242
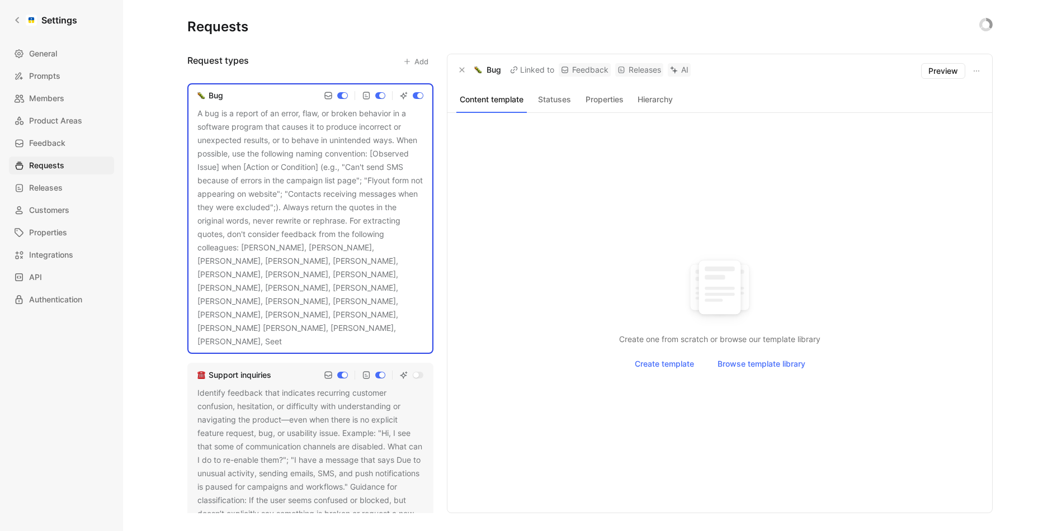
click at [379, 262] on div "A bug is a report of an error, flaw, or broken behavior in a software program t…" at bounding box center [310, 228] width 226 height 242
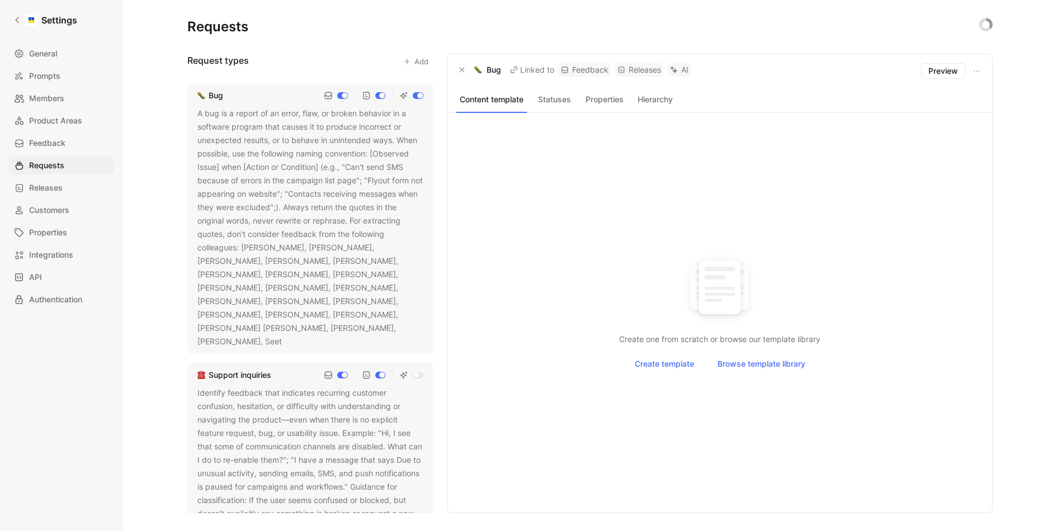
click at [293, 339] on icon at bounding box center [289, 342] width 7 height 7
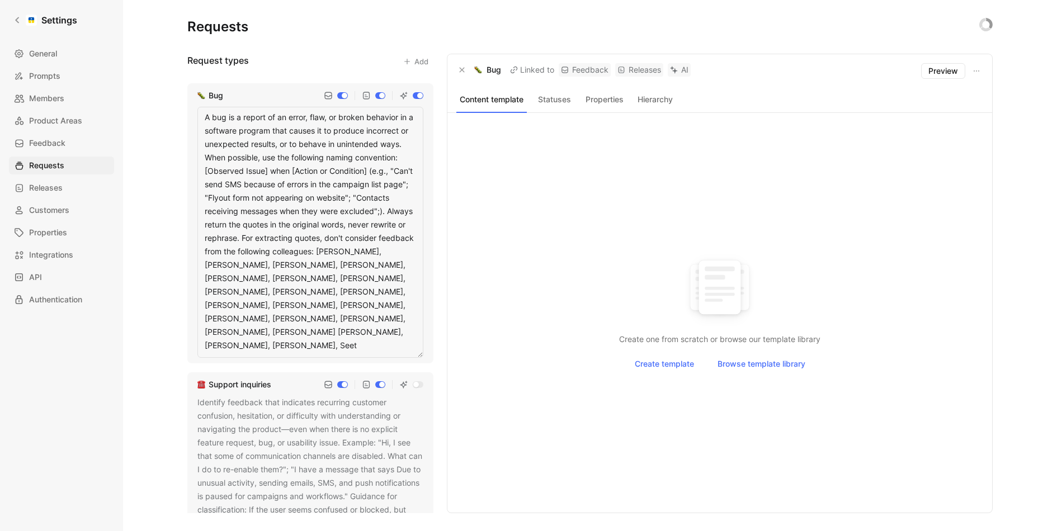
click at [253, 238] on textarea "A bug is a report of an error, flaw, or broken behavior in a software program t…" at bounding box center [310, 232] width 226 height 251
type textarea "A bug is a report of an error, flaw, or broken behavior in a software program t…"
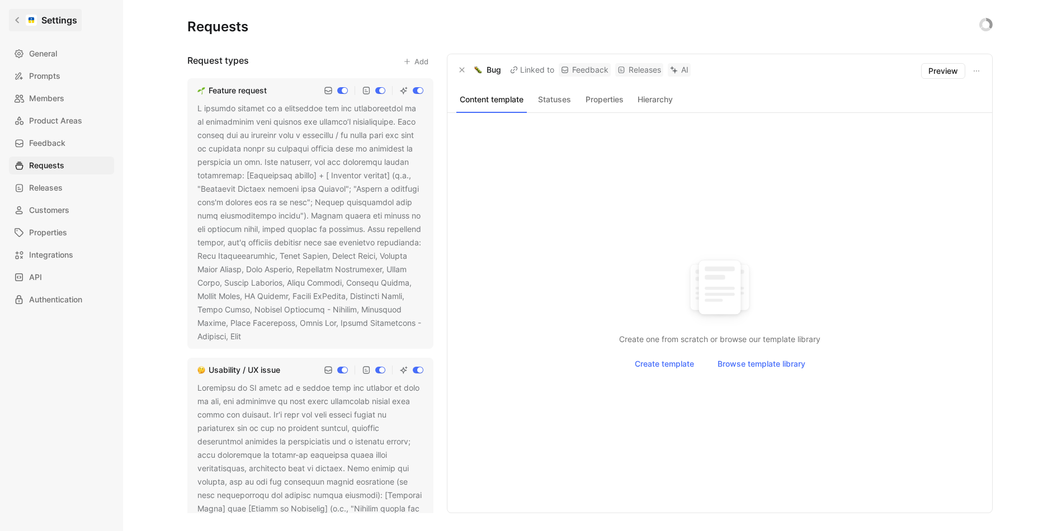
click at [18, 17] on icon at bounding box center [17, 20] width 8 height 8
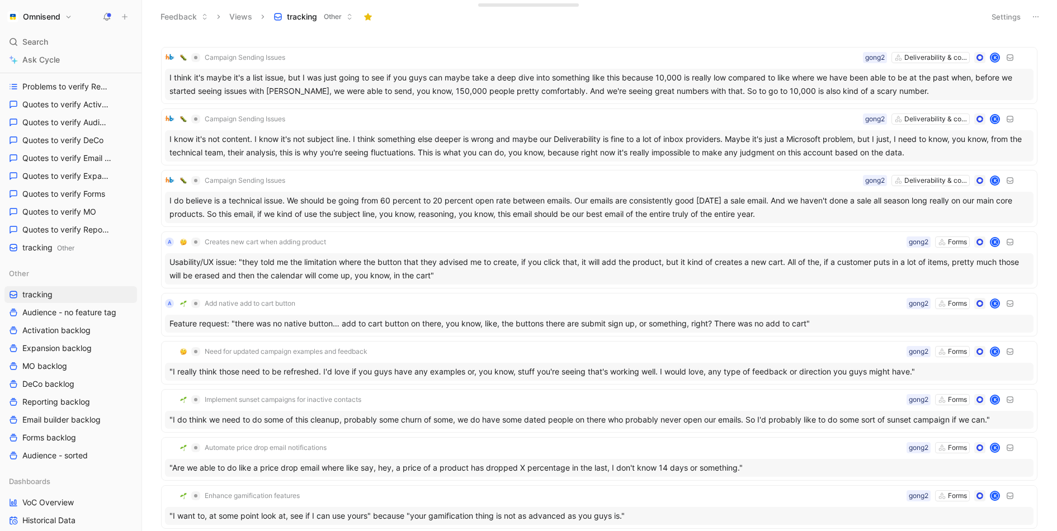
scroll to position [373, 0]
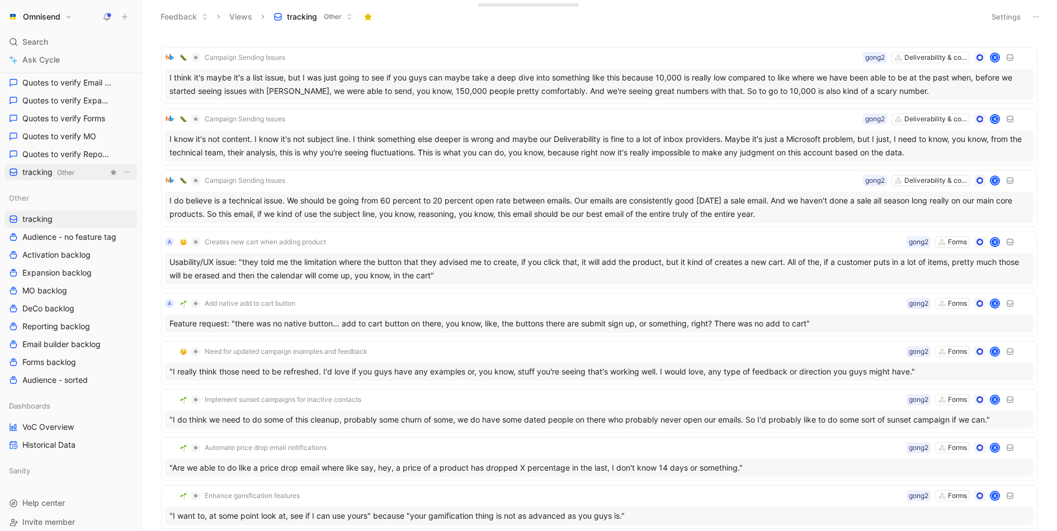
click at [65, 177] on span "tracking Other" at bounding box center [48, 173] width 52 height 12
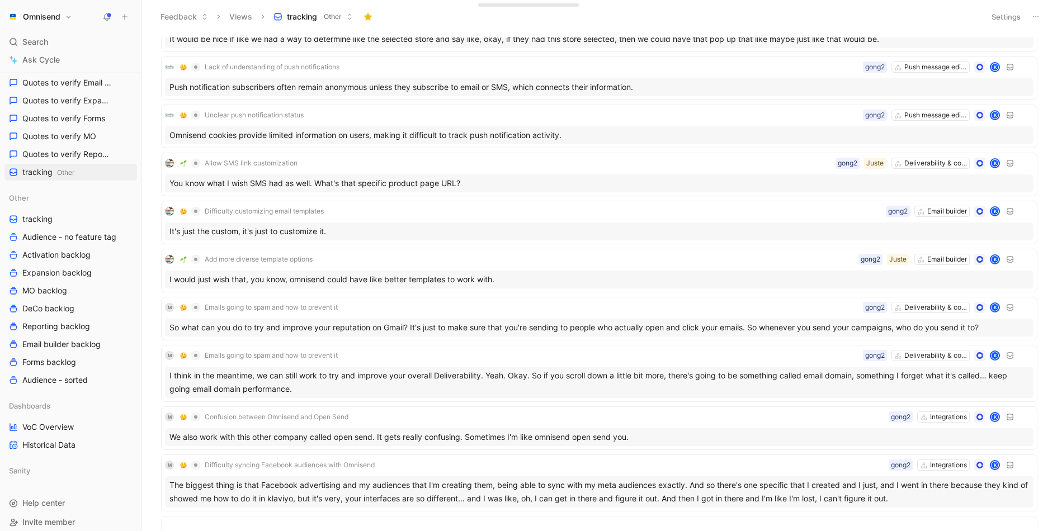
scroll to position [0, 0]
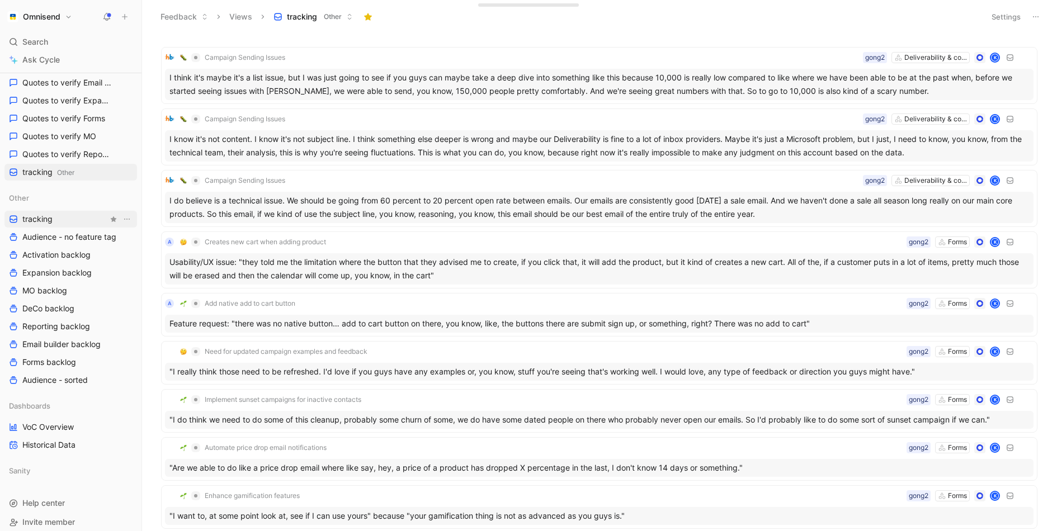
click at [65, 215] on link "tracking" at bounding box center [70, 219] width 133 height 17
click at [126, 216] on icon "View actions" at bounding box center [126, 219] width 9 height 9
click at [140, 269] on div "Remove from sidebar Other" at bounding box center [134, 277] width 84 height 25
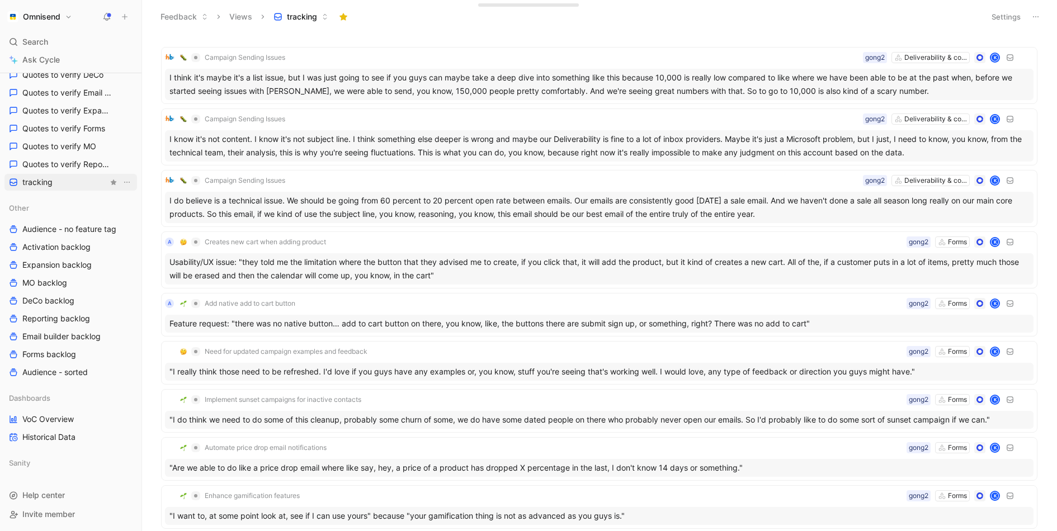
click at [81, 187] on link "tracking" at bounding box center [70, 182] width 133 height 17
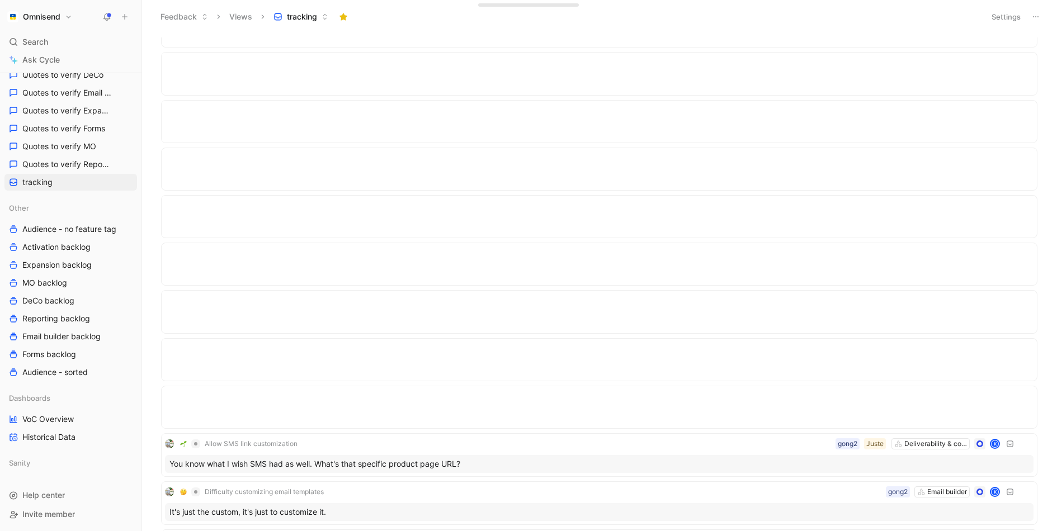
scroll to position [1253, 0]
